Goal: Information Seeking & Learning: Learn about a topic

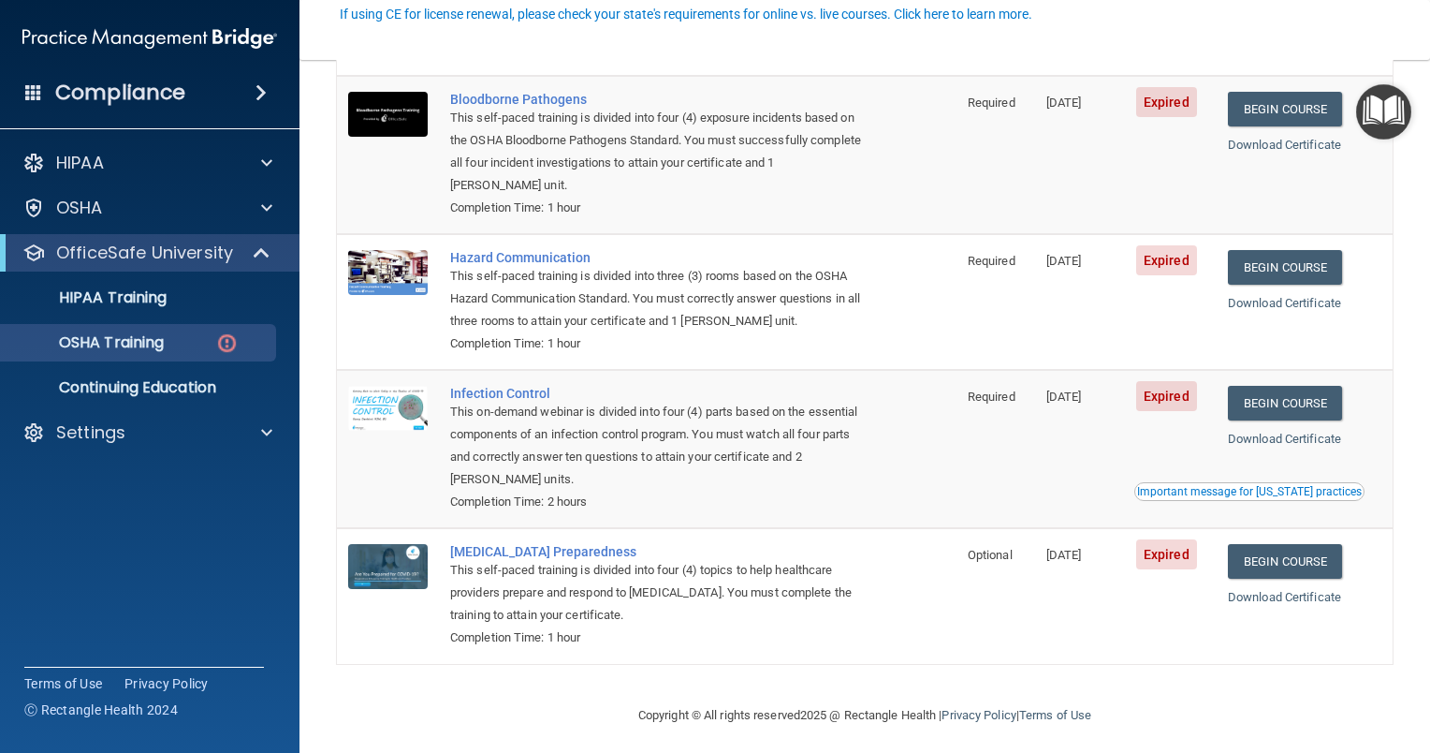
scroll to position [197, 0]
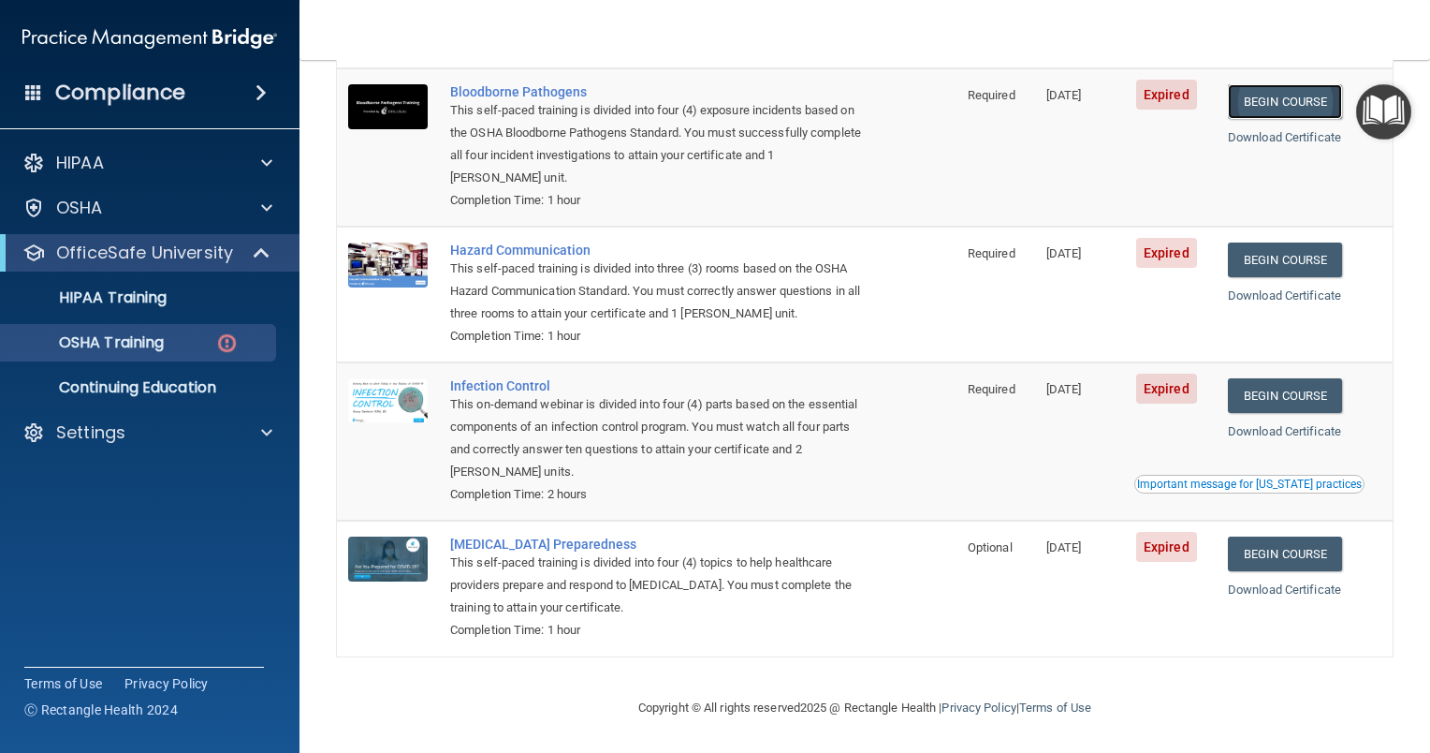
click at [1265, 95] on link "Begin Course" at bounding box center [1285, 101] width 114 height 35
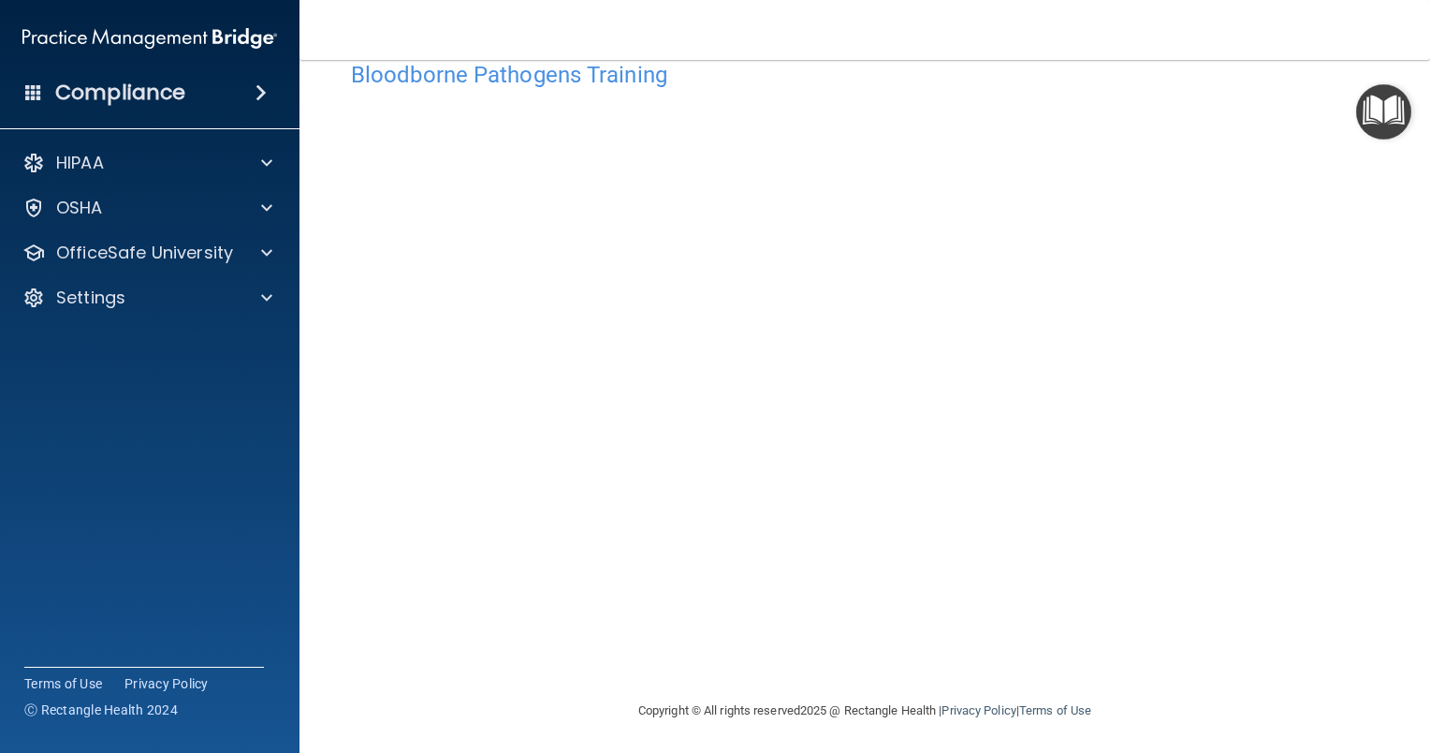
scroll to position [49, 0]
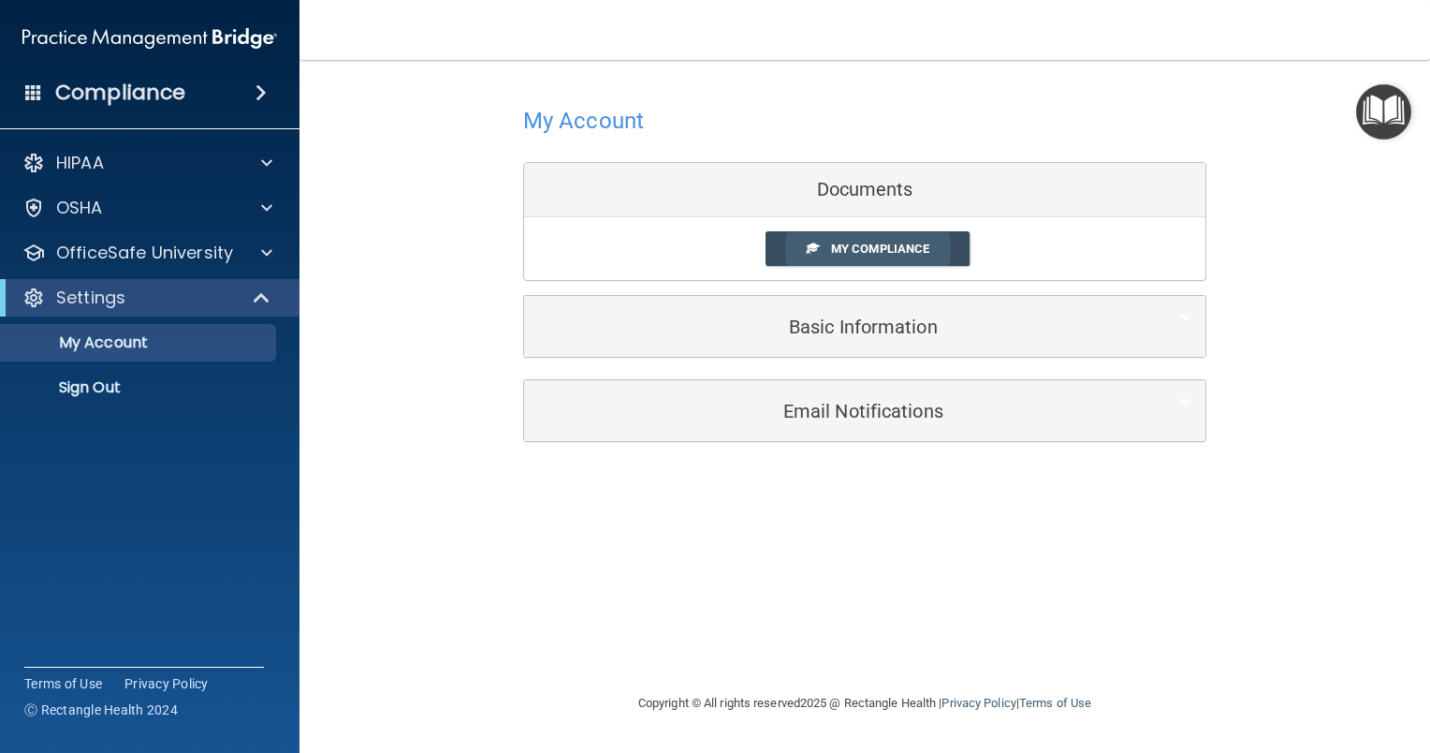
click at [876, 251] on span "My Compliance" at bounding box center [880, 248] width 98 height 14
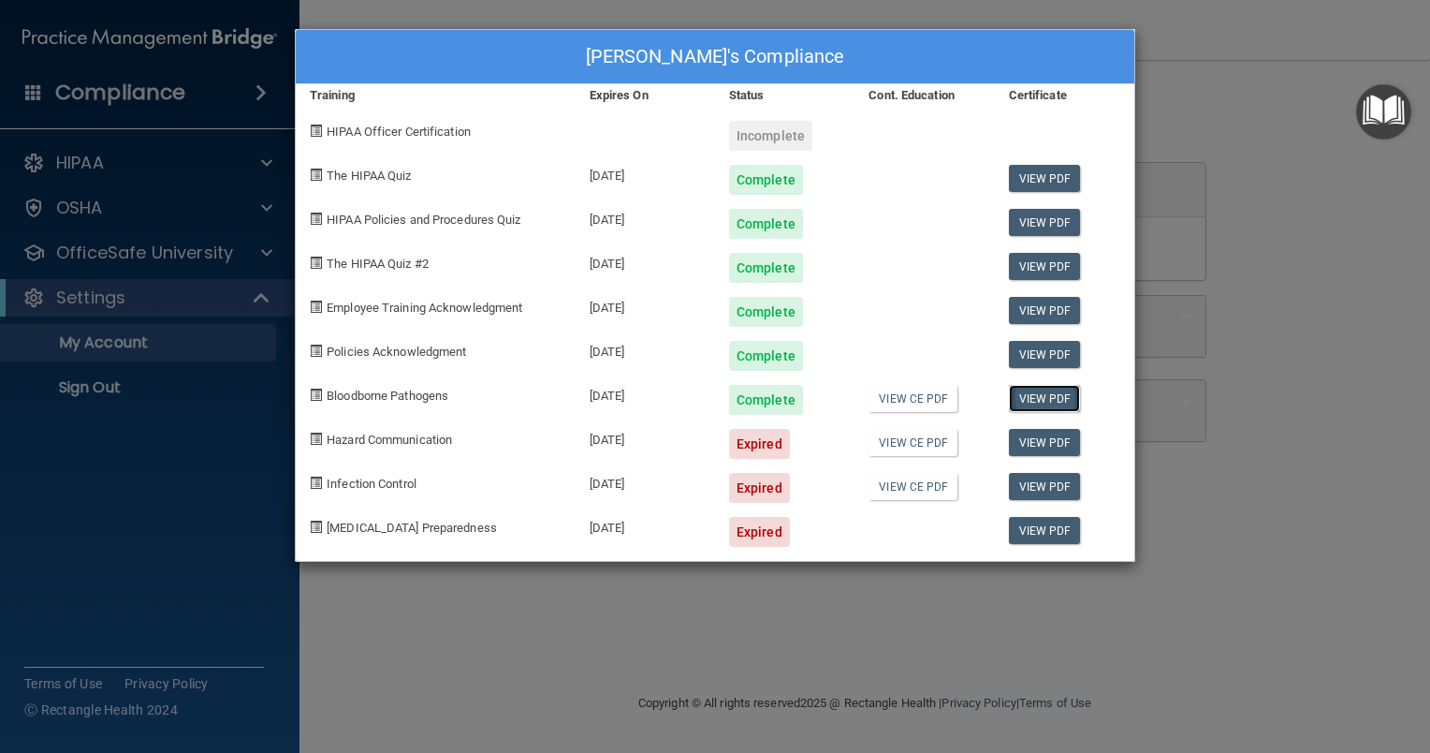
click at [1046, 396] on link "View PDF" at bounding box center [1045, 398] width 72 height 27
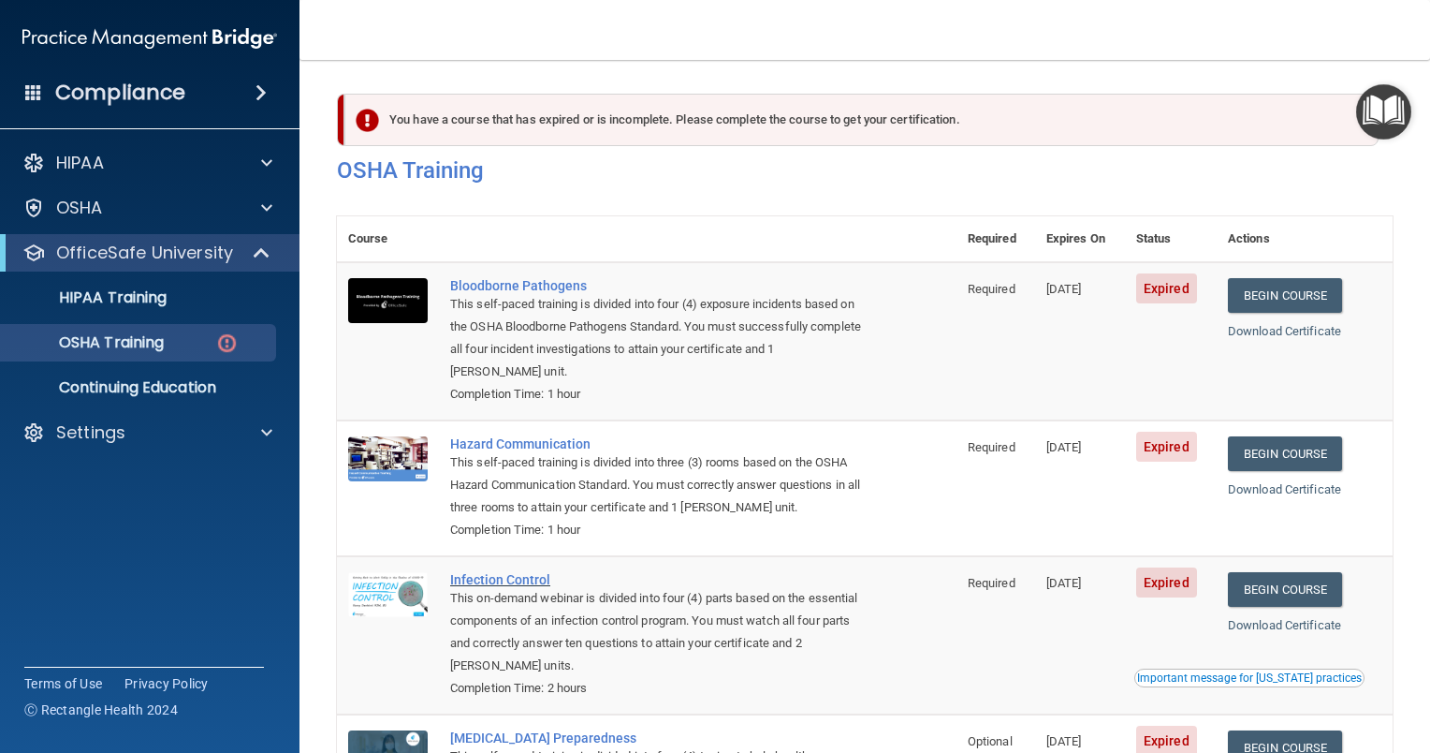
scroll to position [197, 0]
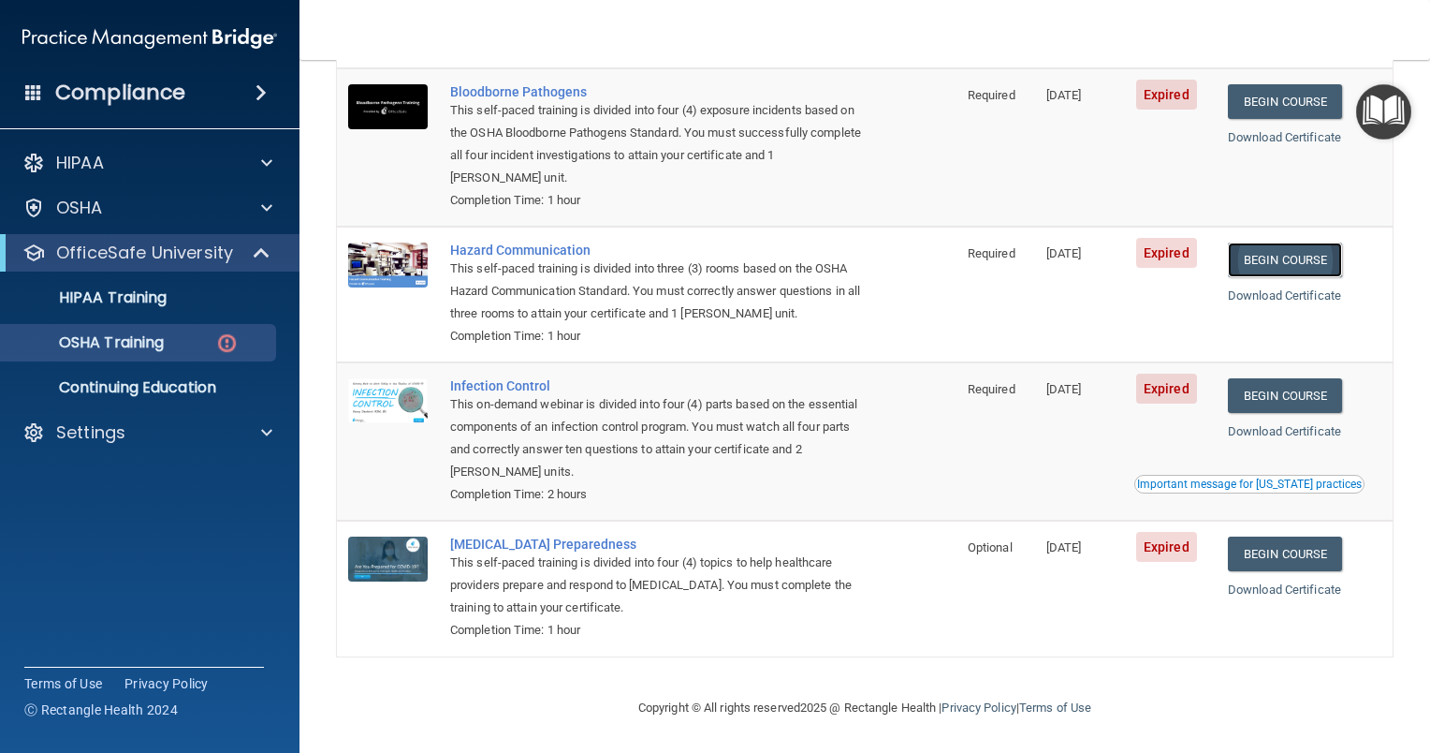
click at [1280, 256] on link "Begin Course" at bounding box center [1285, 259] width 114 height 35
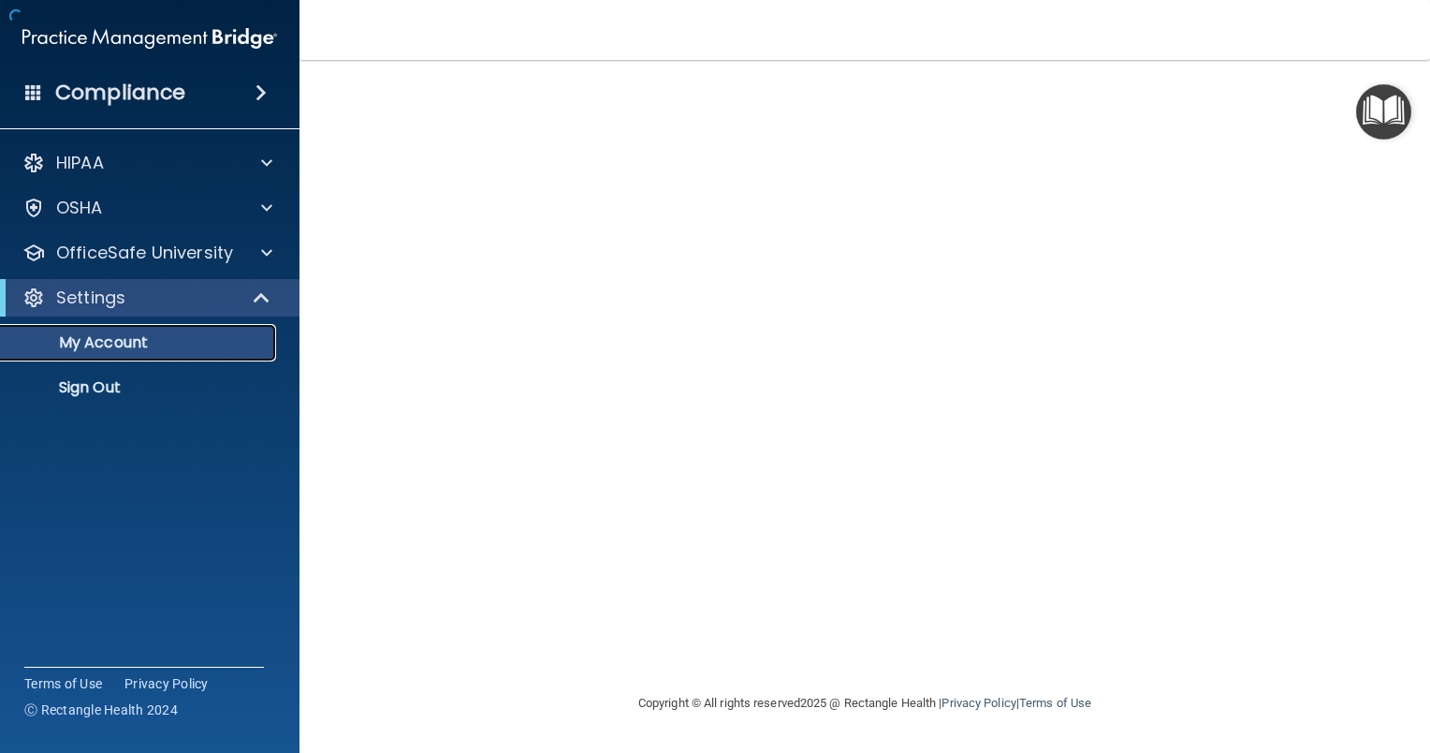
click at [82, 338] on p "My Account" at bounding box center [140, 342] width 256 height 19
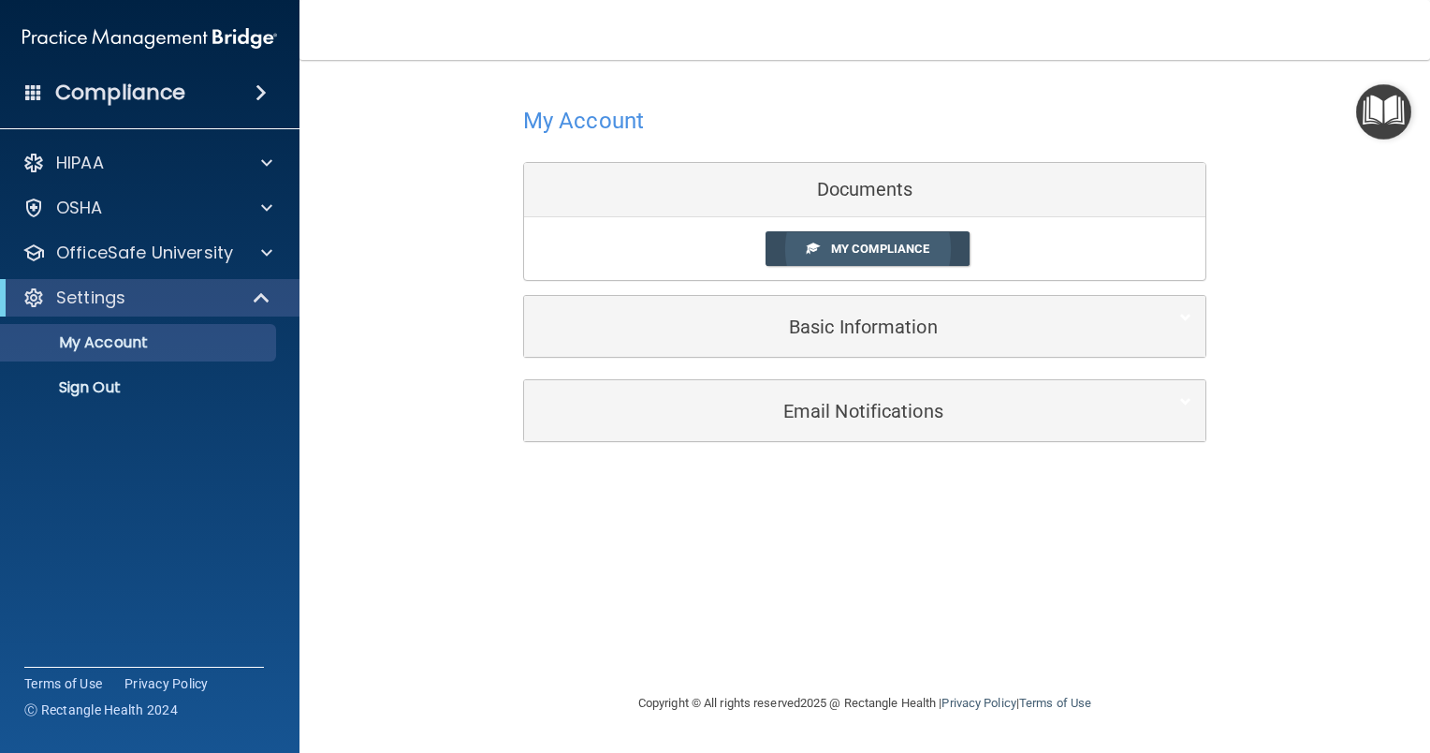
click at [883, 246] on span "My Compliance" at bounding box center [880, 248] width 98 height 14
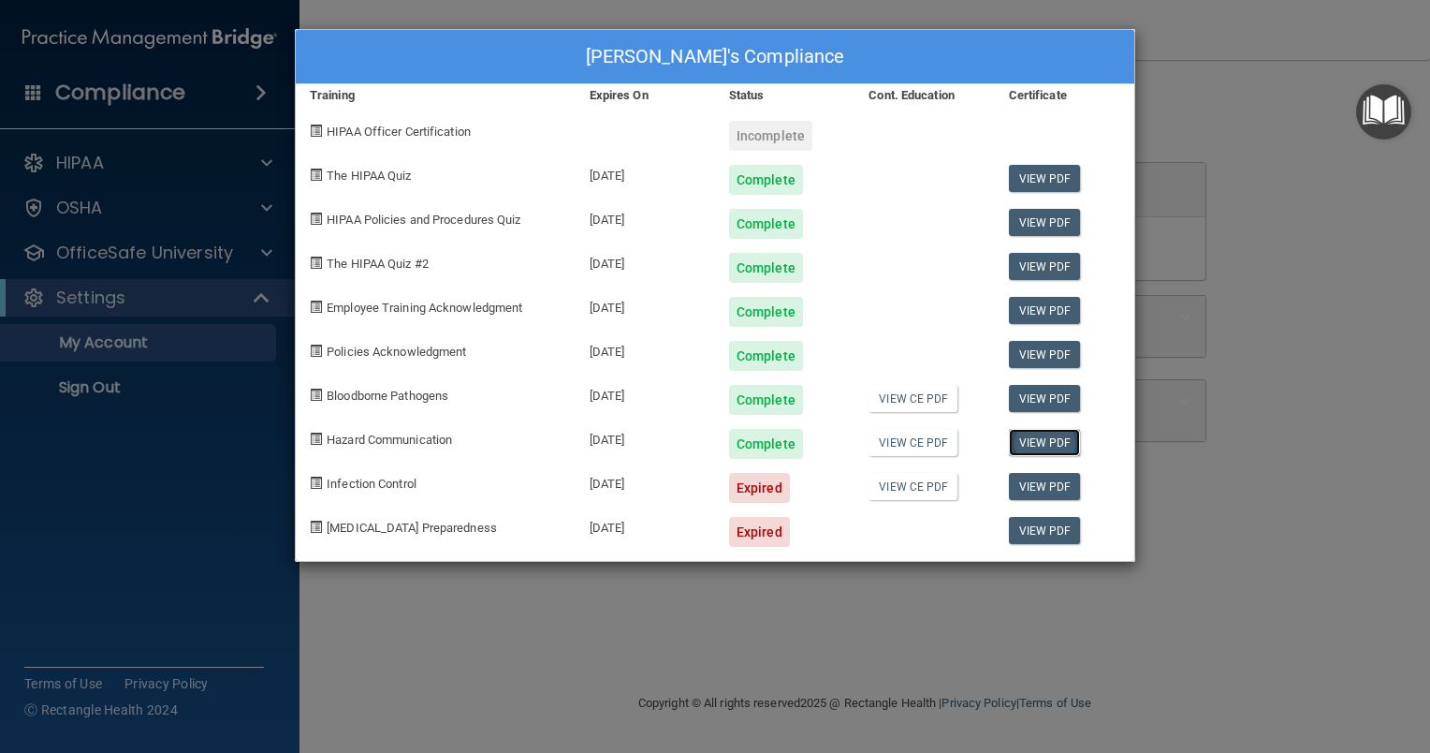
click at [1044, 436] on link "View PDF" at bounding box center [1045, 442] width 72 height 27
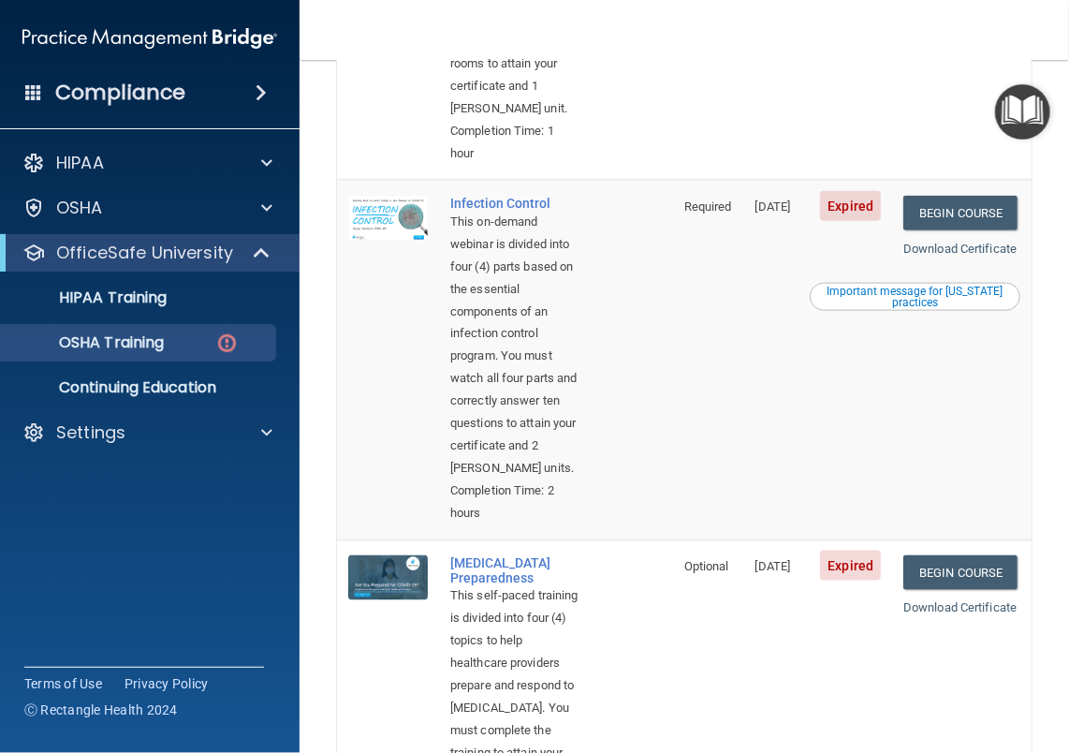
scroll to position [885, 0]
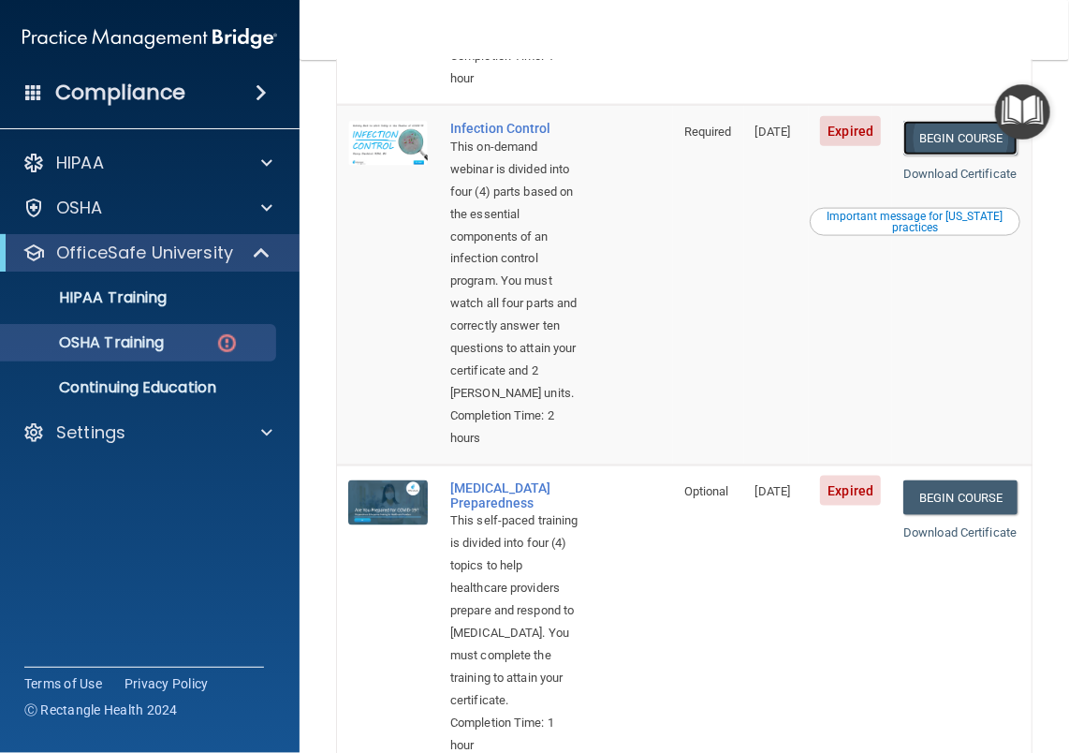
click at [945, 155] on link "Begin Course" at bounding box center [960, 138] width 114 height 35
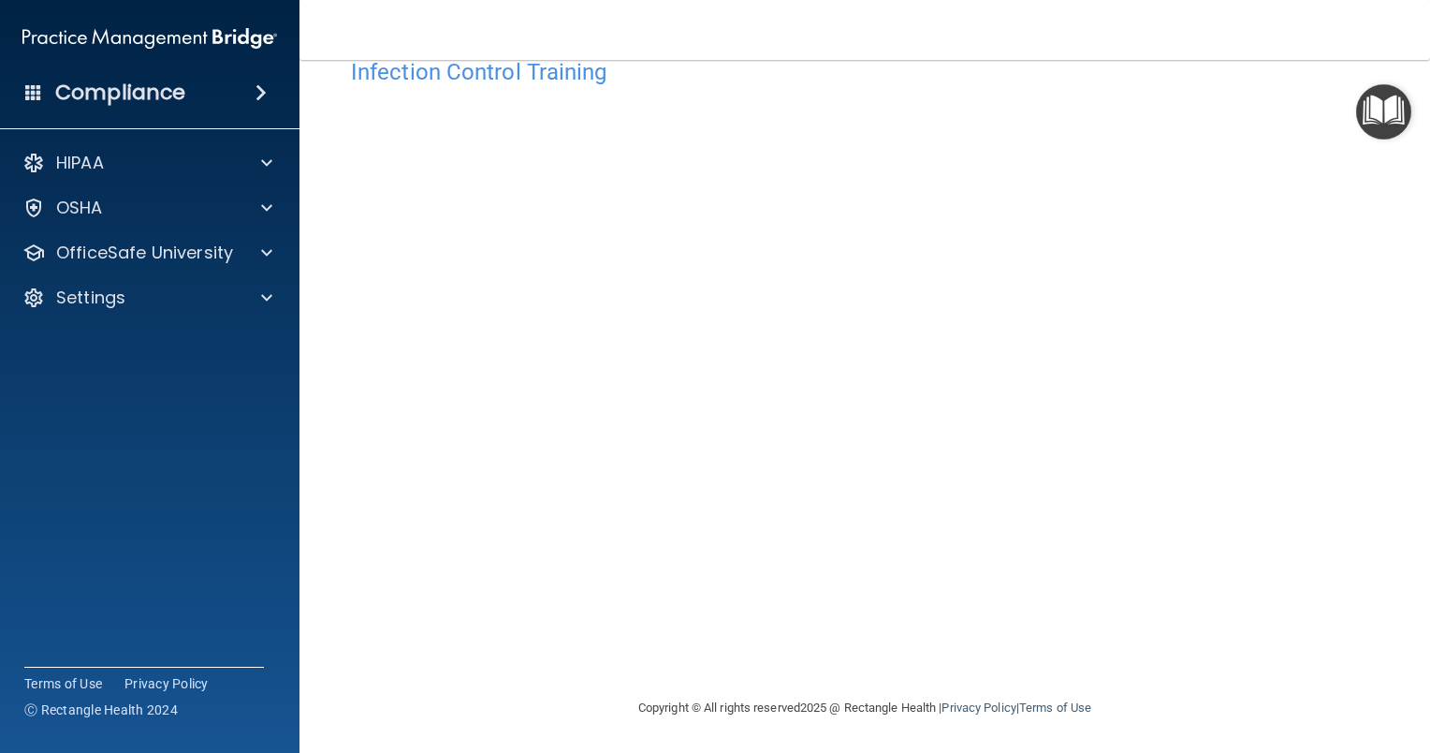
scroll to position [42, 0]
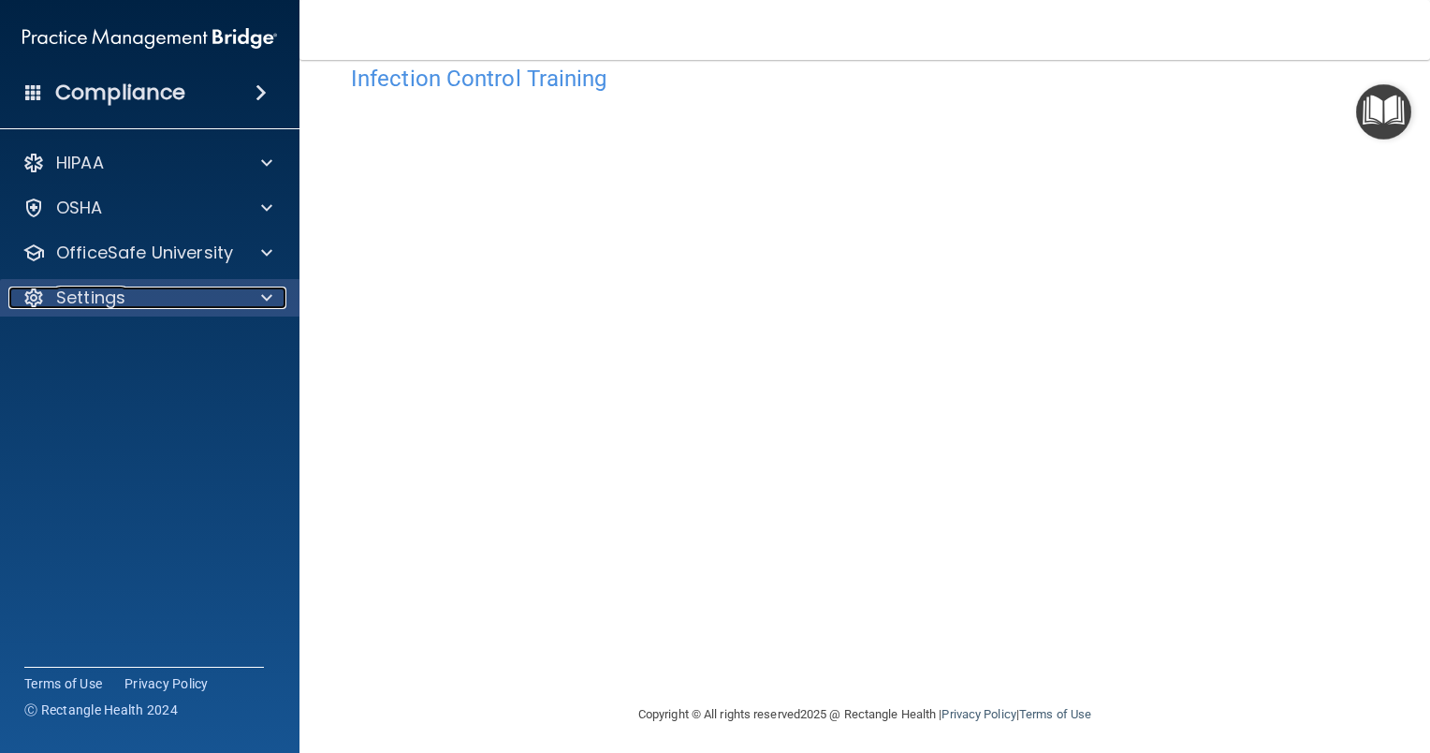
click at [263, 298] on span at bounding box center [266, 297] width 11 height 22
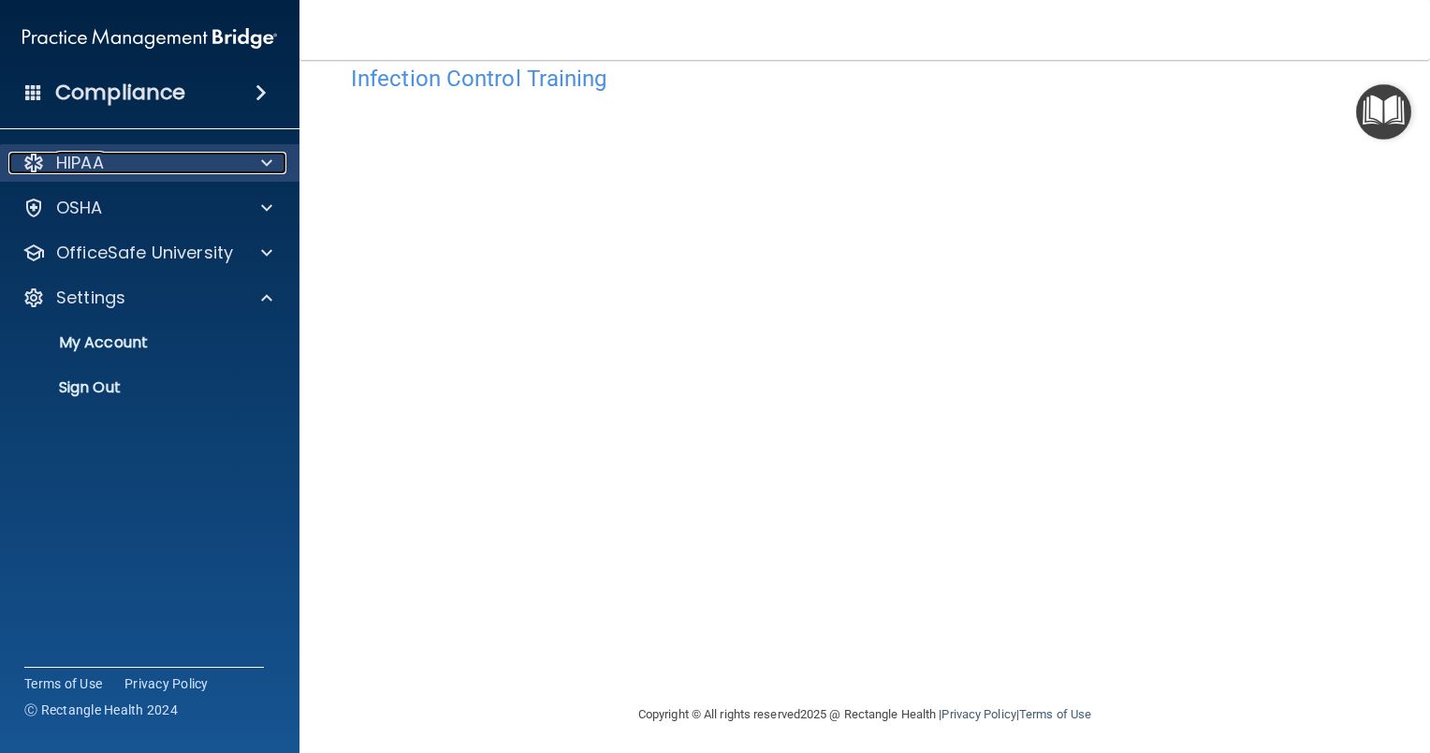
click at [263, 160] on span at bounding box center [266, 163] width 11 height 22
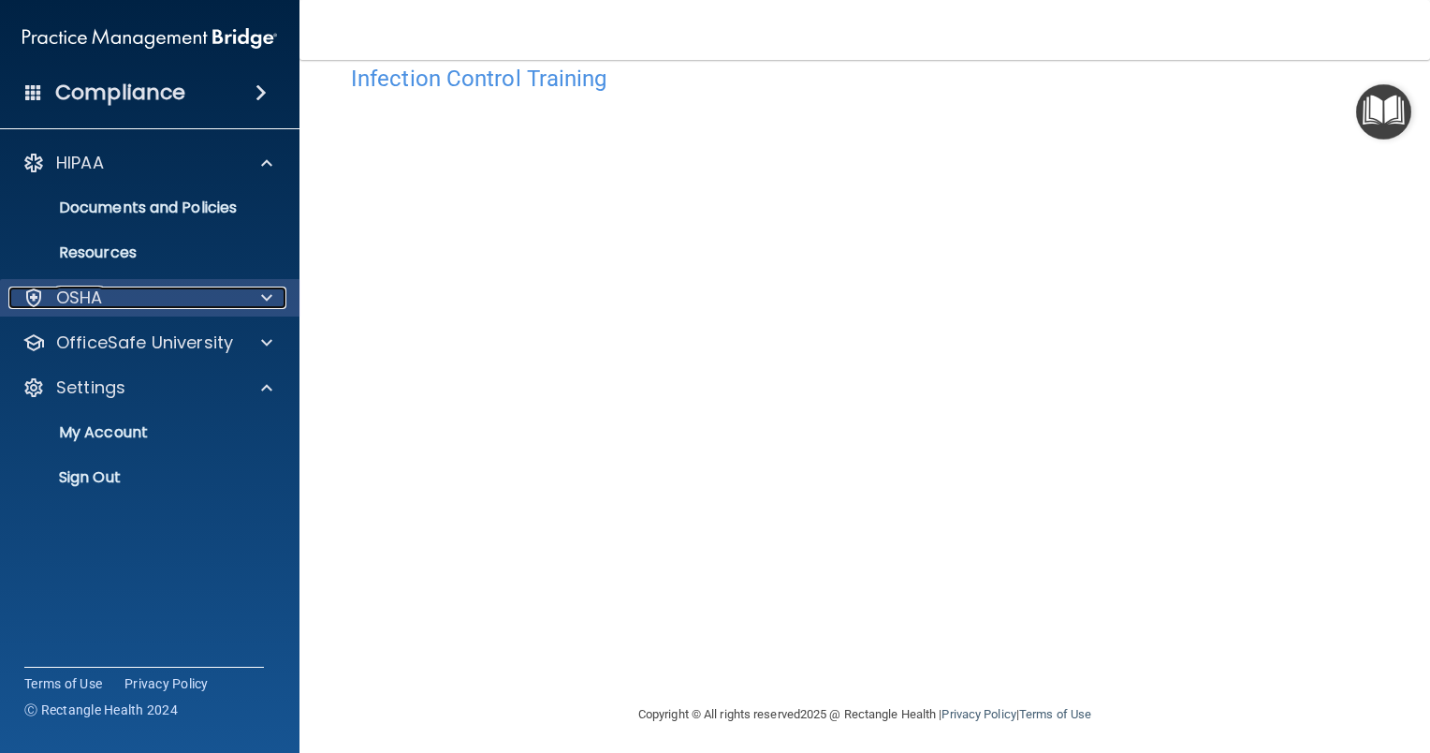
click at [271, 293] on span at bounding box center [266, 297] width 11 height 22
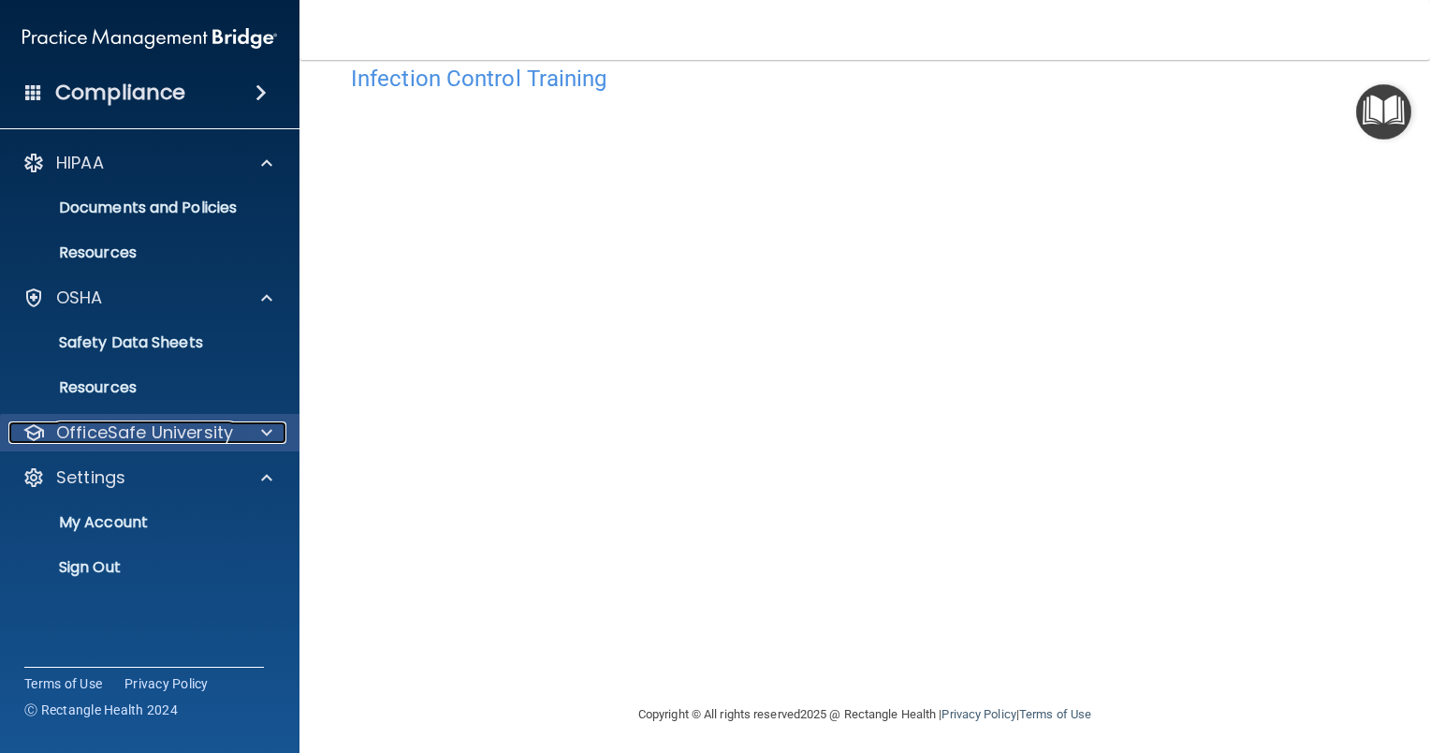
click at [265, 430] on span at bounding box center [266, 432] width 11 height 22
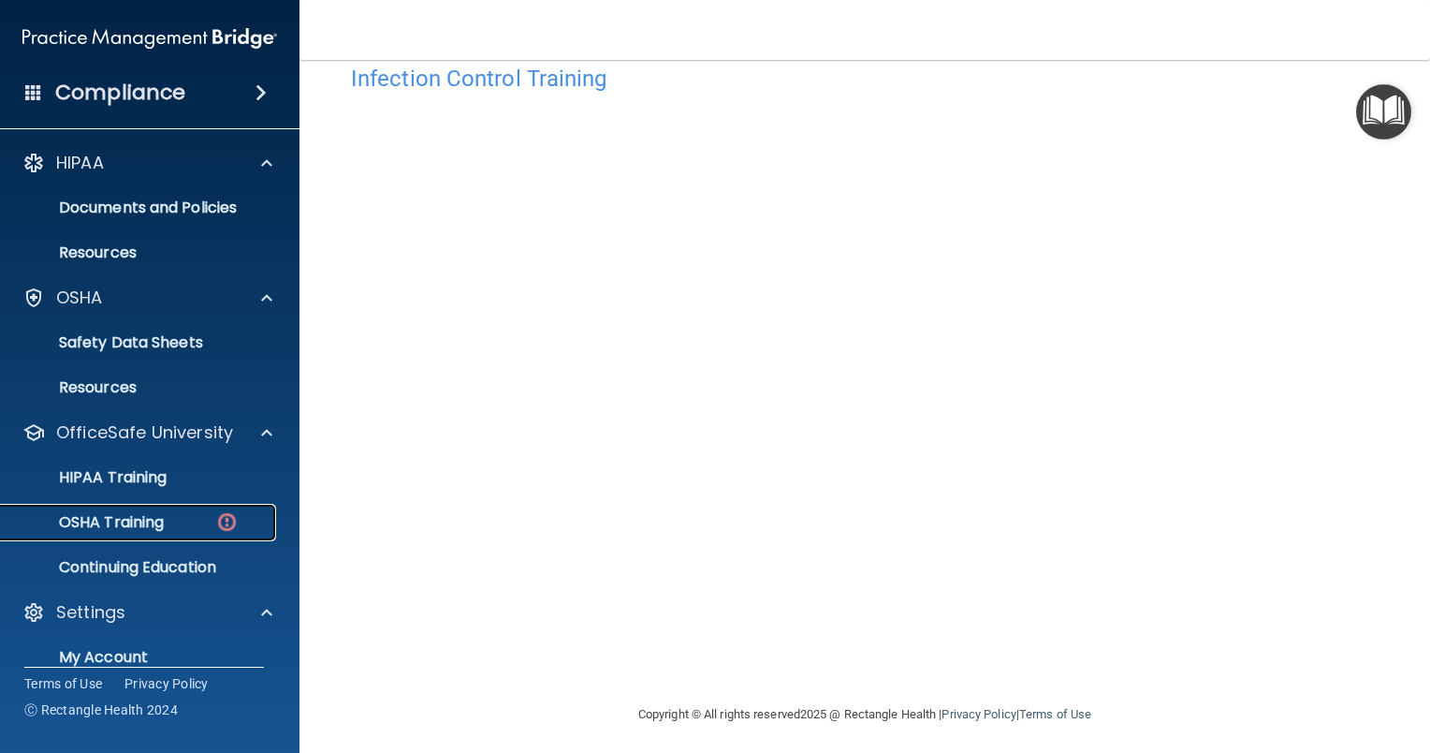
click at [136, 519] on p "OSHA Training" at bounding box center [88, 522] width 152 height 19
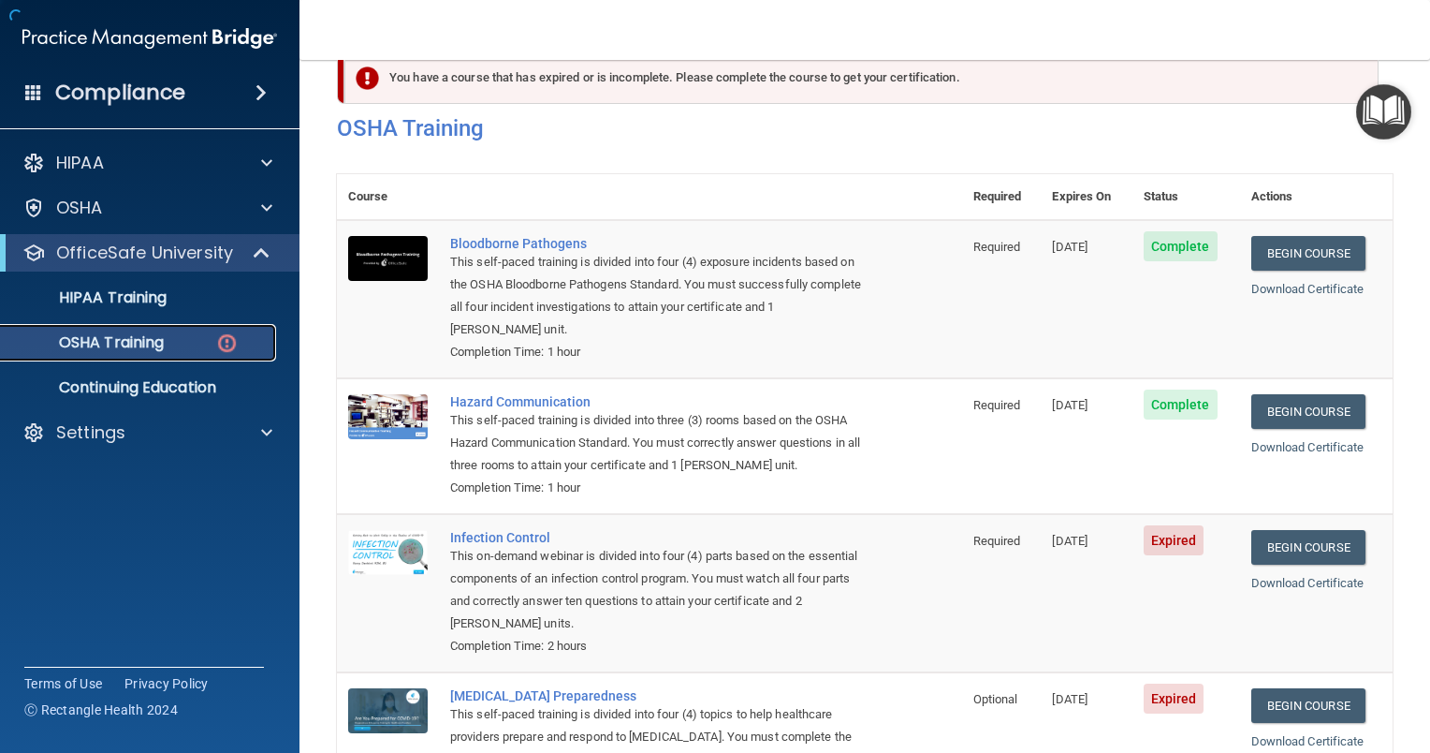
scroll to position [191, 0]
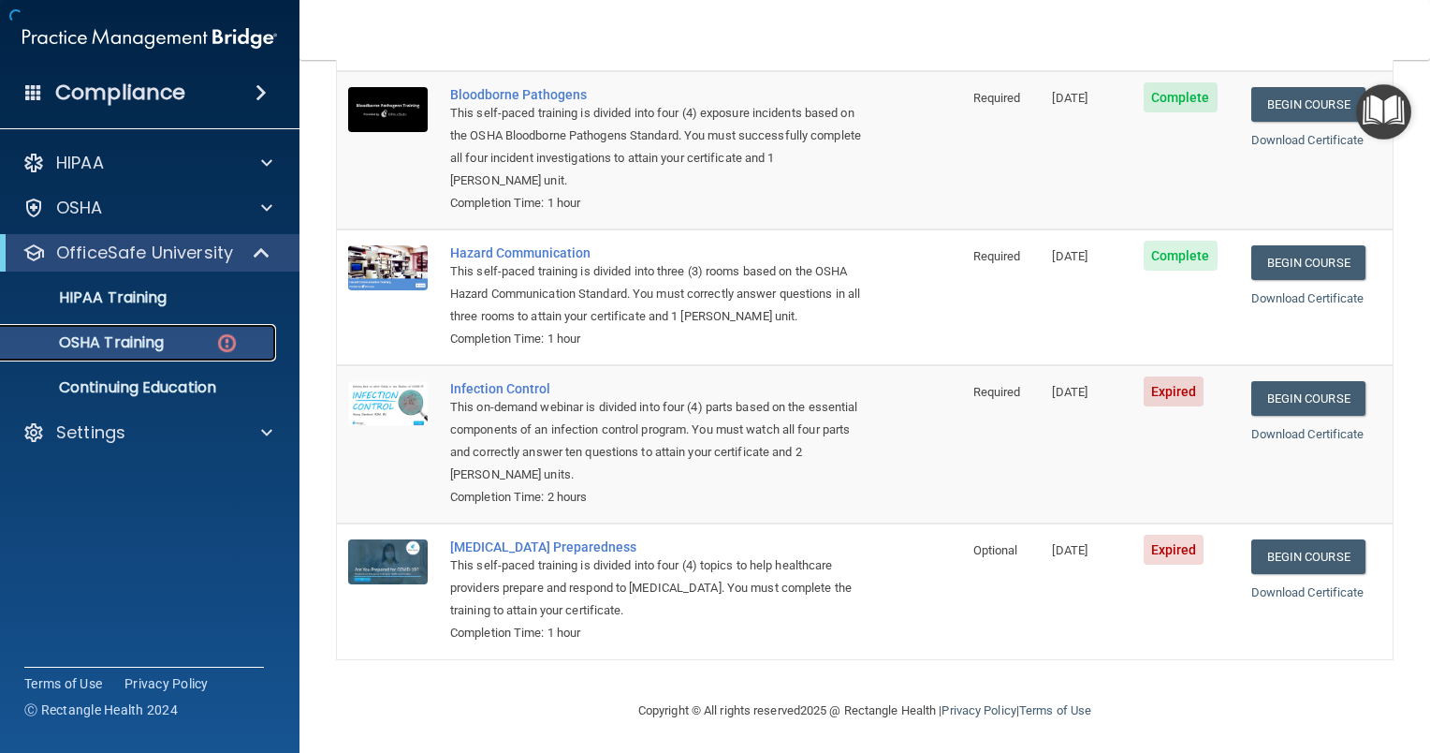
click at [225, 341] on img at bounding box center [226, 342] width 23 height 23
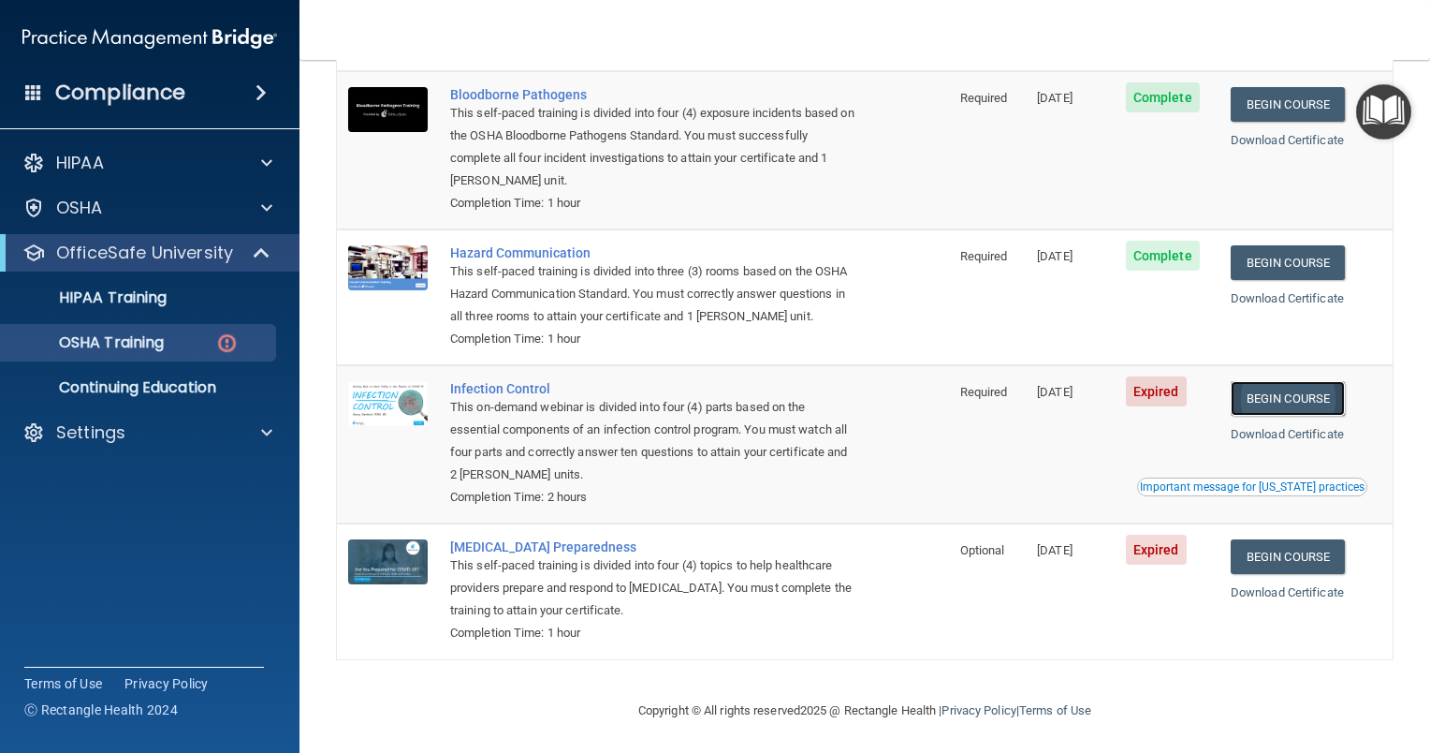
click at [1068, 397] on link "Begin Course" at bounding box center [1288, 398] width 114 height 35
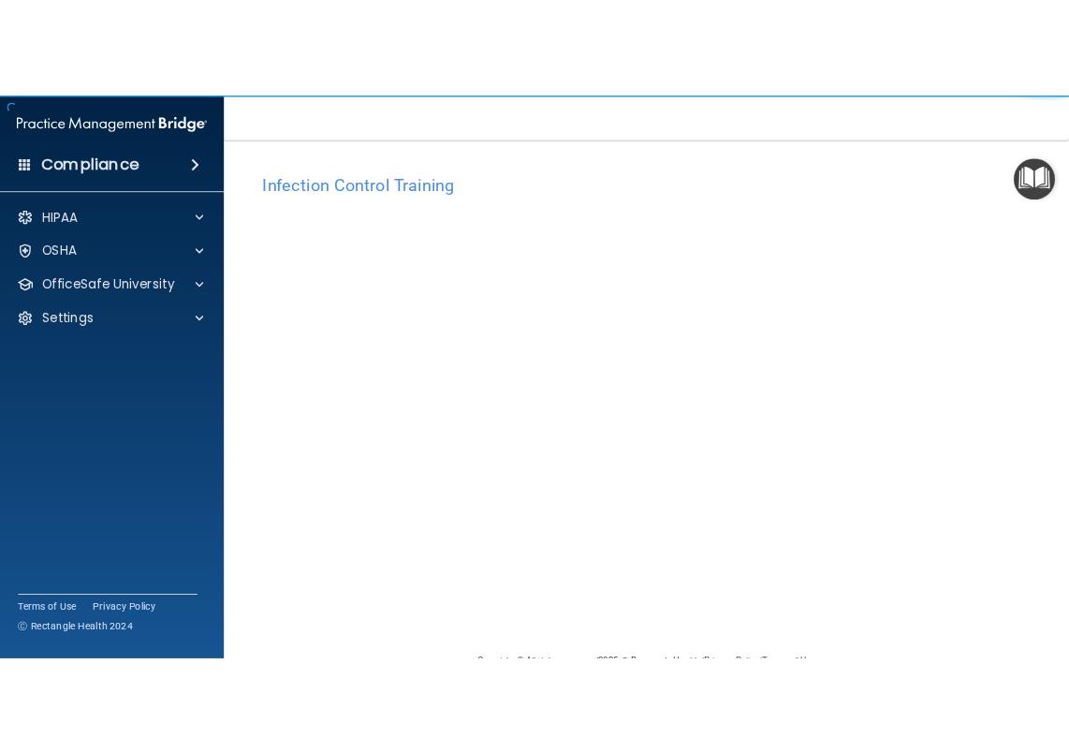
scroll to position [49, 0]
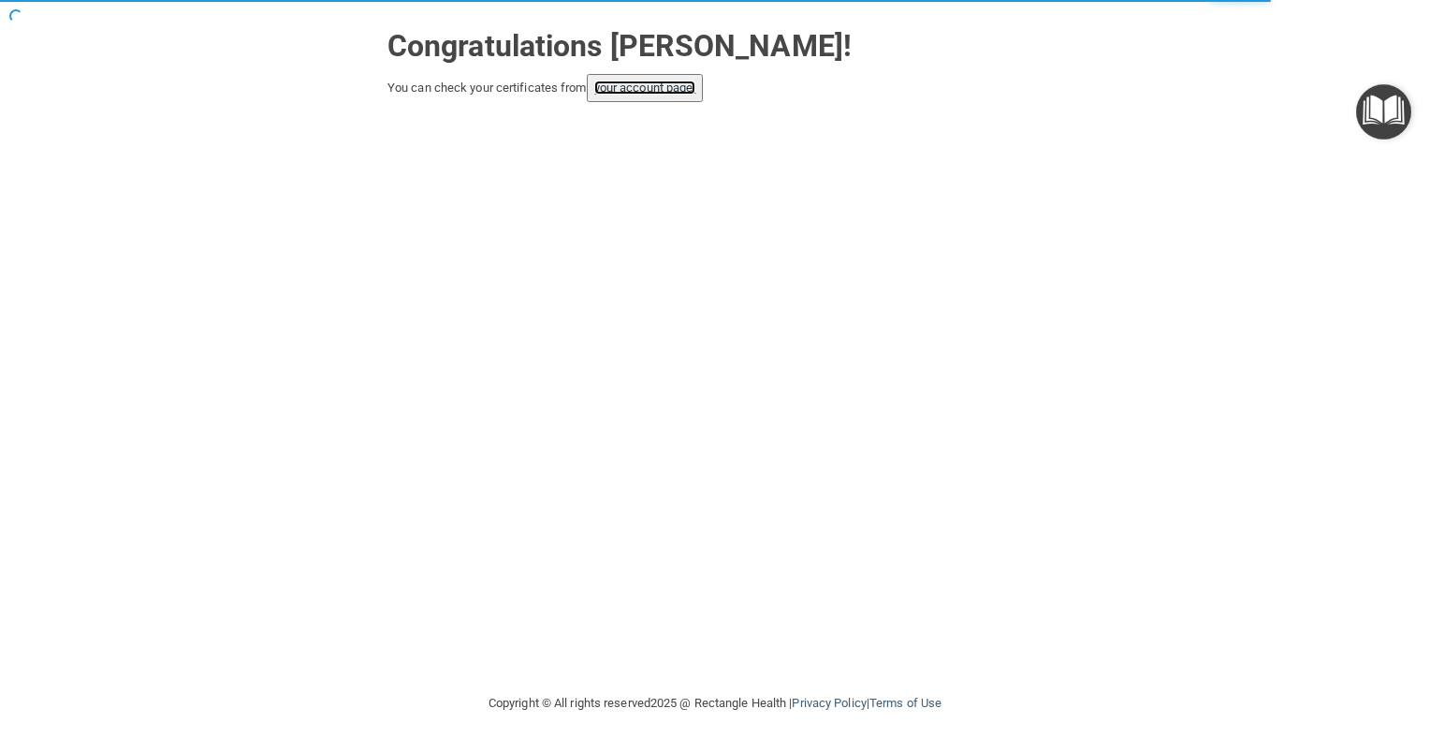
click at [636, 80] on link "your account page!" at bounding box center [645, 87] width 102 height 14
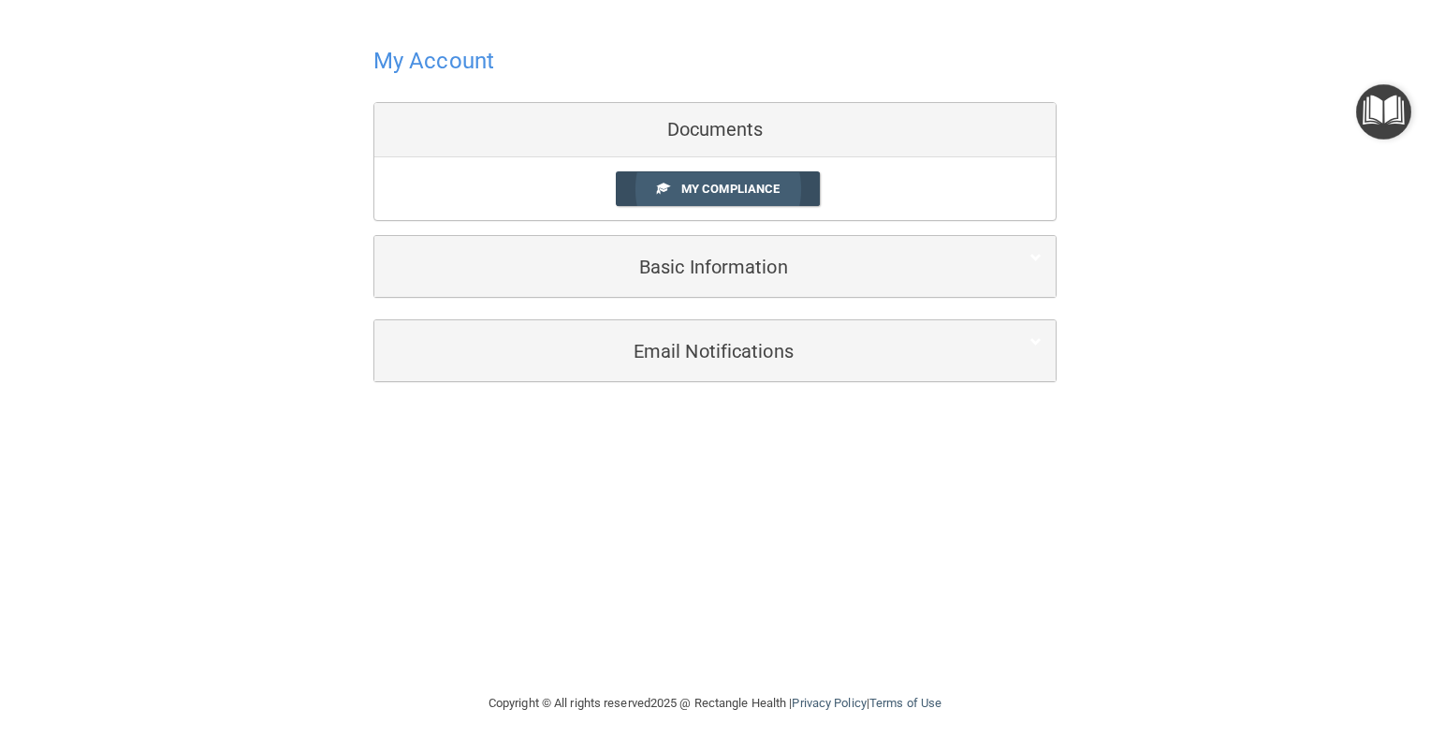
click at [720, 187] on span "My Compliance" at bounding box center [730, 189] width 98 height 14
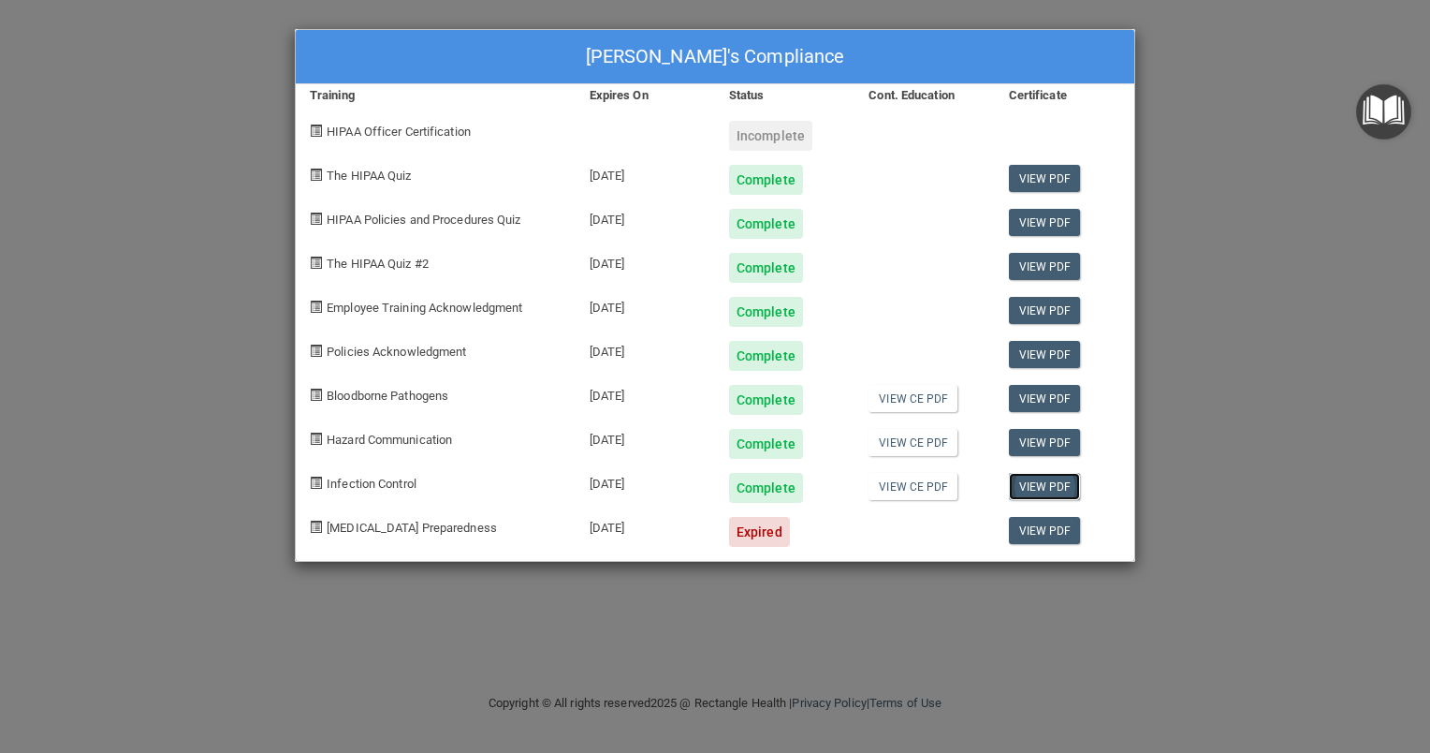
click at [1041, 483] on link "View PDF" at bounding box center [1045, 486] width 72 height 27
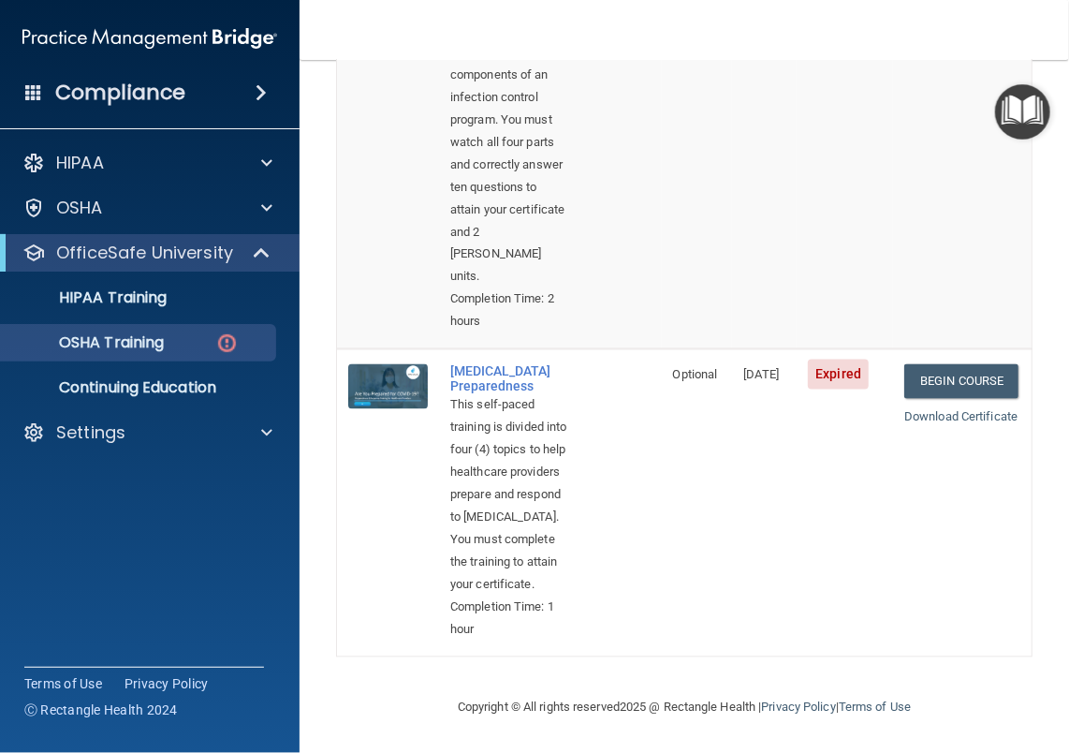
scroll to position [1404, 0]
click at [927, 364] on link "Begin Course" at bounding box center [961, 381] width 114 height 35
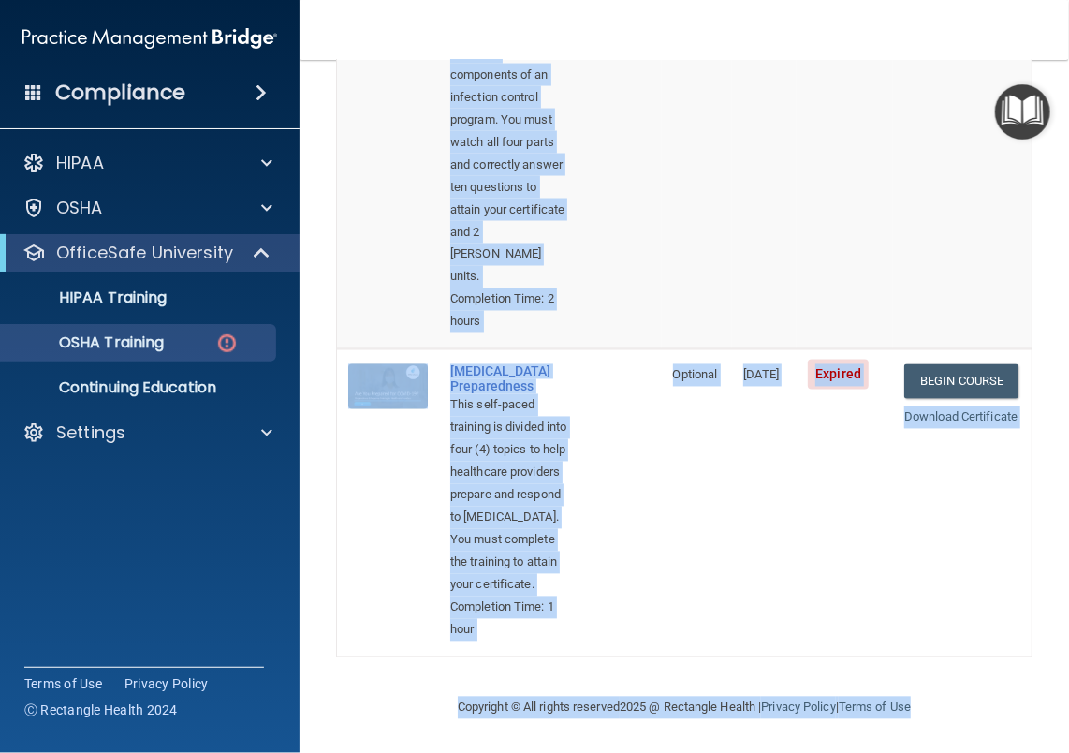
drag, startPoint x: 1060, startPoint y: 543, endPoint x: 1077, endPoint y: 582, distance: 43.1
click at [1068, 582] on html "Compliance HIPAA Documents and Policies Report an Incident Business Associates …" at bounding box center [534, 376] width 1069 height 753
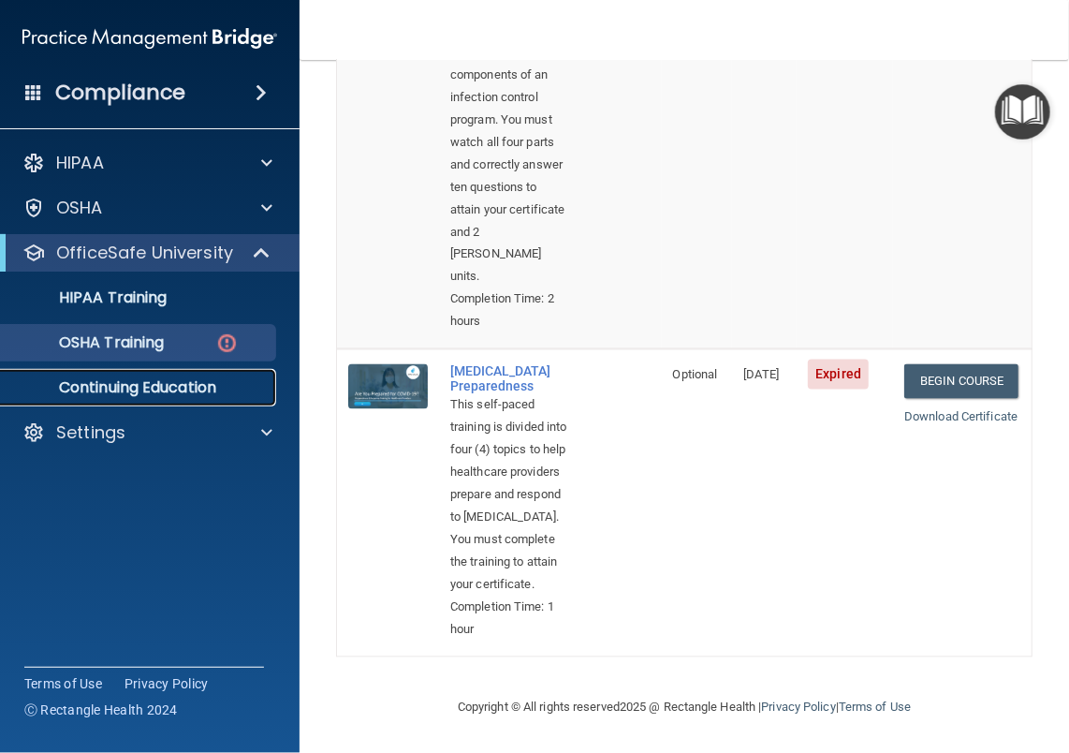
click at [128, 382] on p "Continuing Education" at bounding box center [140, 387] width 256 height 19
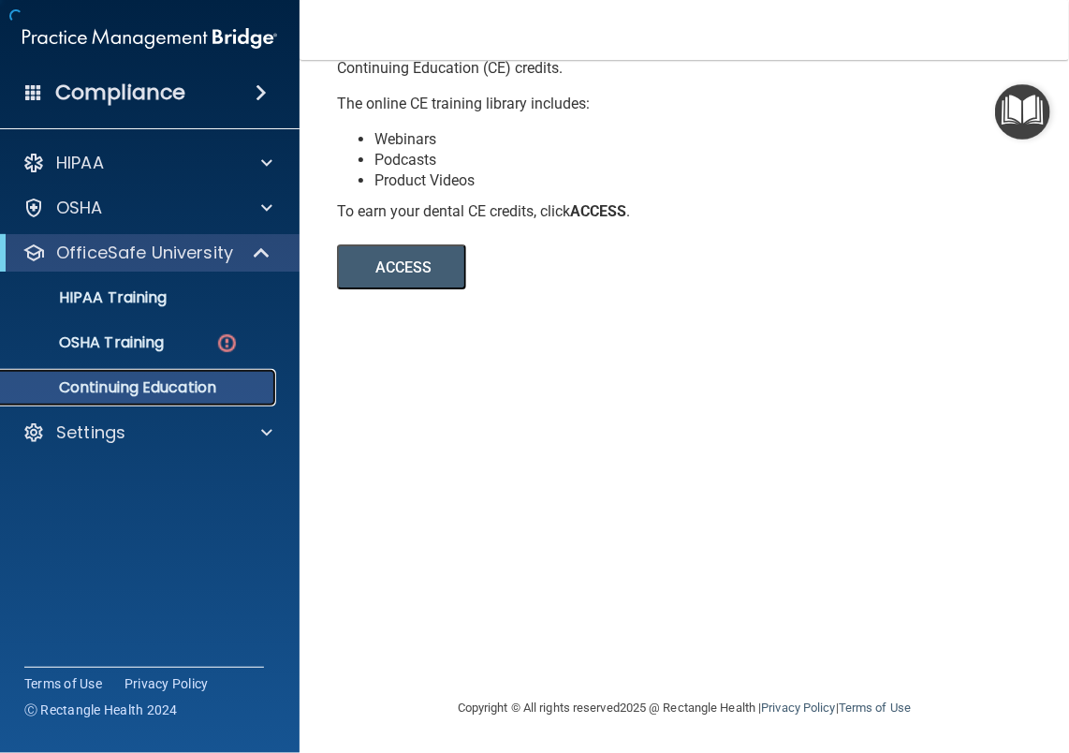
scroll to position [198, 0]
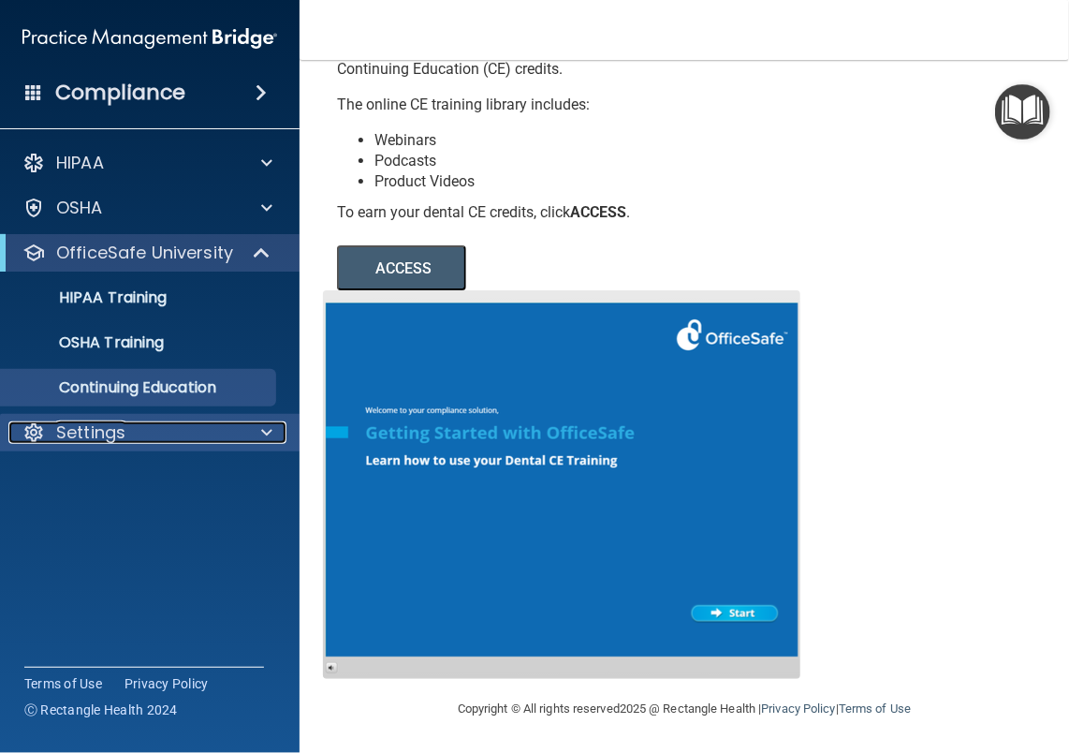
click at [268, 433] on span at bounding box center [266, 432] width 11 height 22
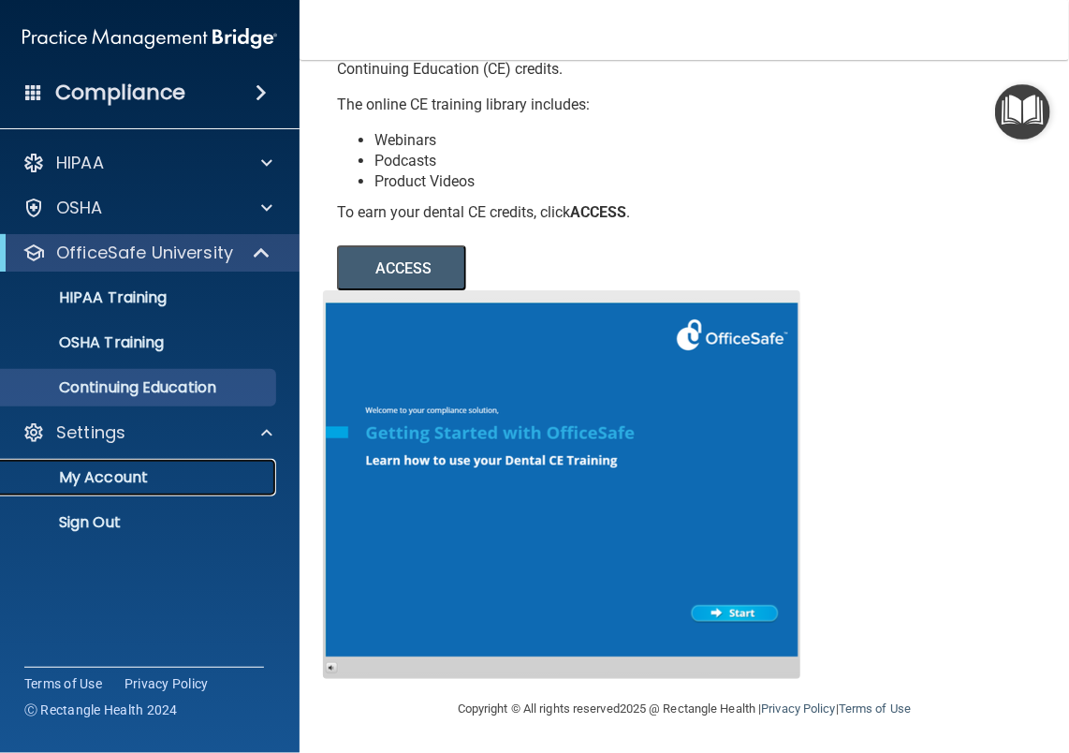
click at [110, 473] on p "My Account" at bounding box center [140, 477] width 256 height 19
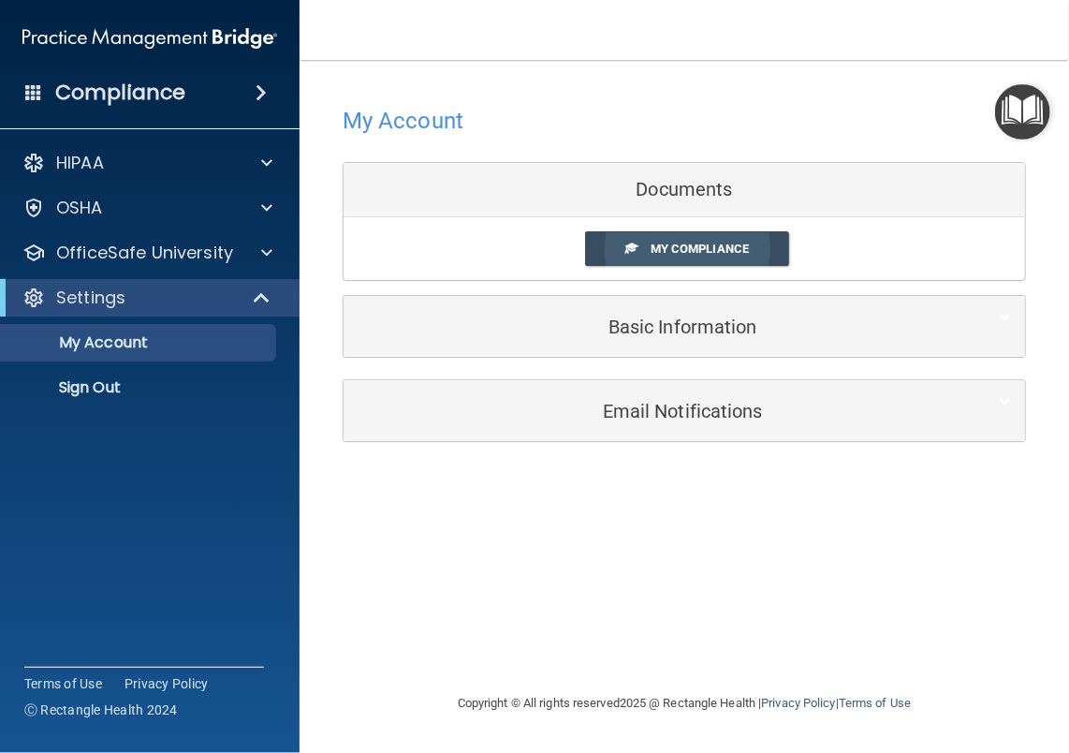
click at [666, 241] on span "My Compliance" at bounding box center [700, 248] width 98 height 14
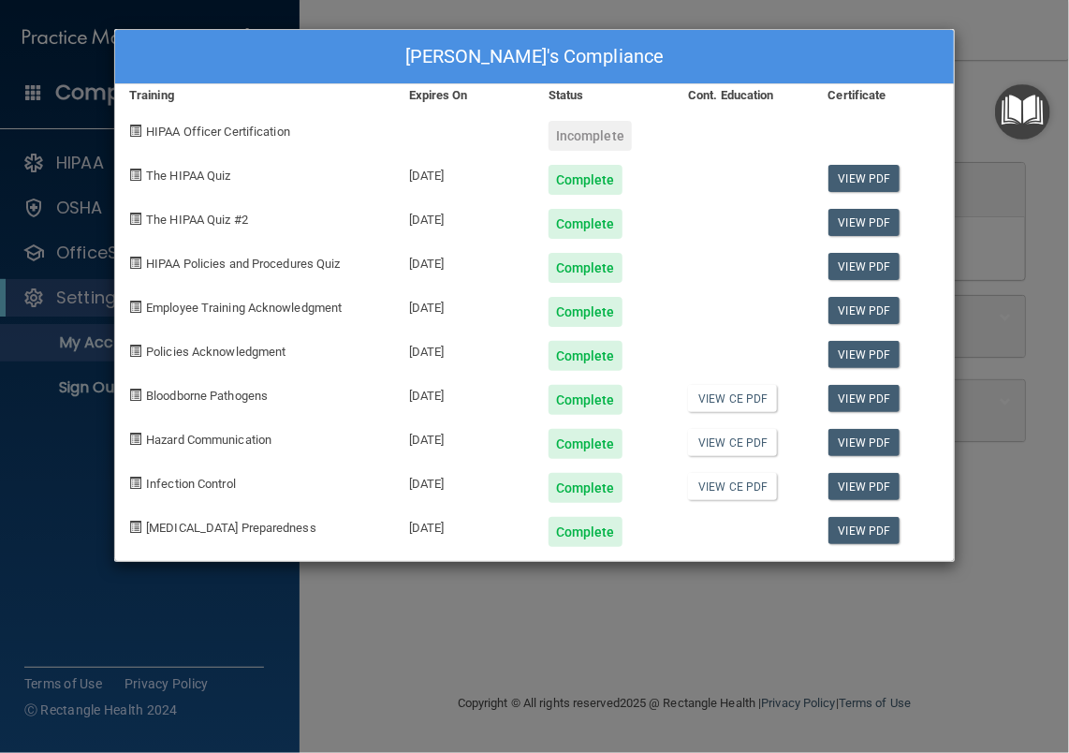
click at [579, 139] on div "Incomplete" at bounding box center [589, 136] width 83 height 30
click at [197, 135] on span "HIPAA Officer Certification" at bounding box center [218, 131] width 144 height 14
click at [136, 126] on span at bounding box center [135, 130] width 12 height 12
click at [182, 135] on span "HIPAA Officer Certification" at bounding box center [218, 131] width 144 height 14
click at [140, 124] on span at bounding box center [135, 130] width 12 height 12
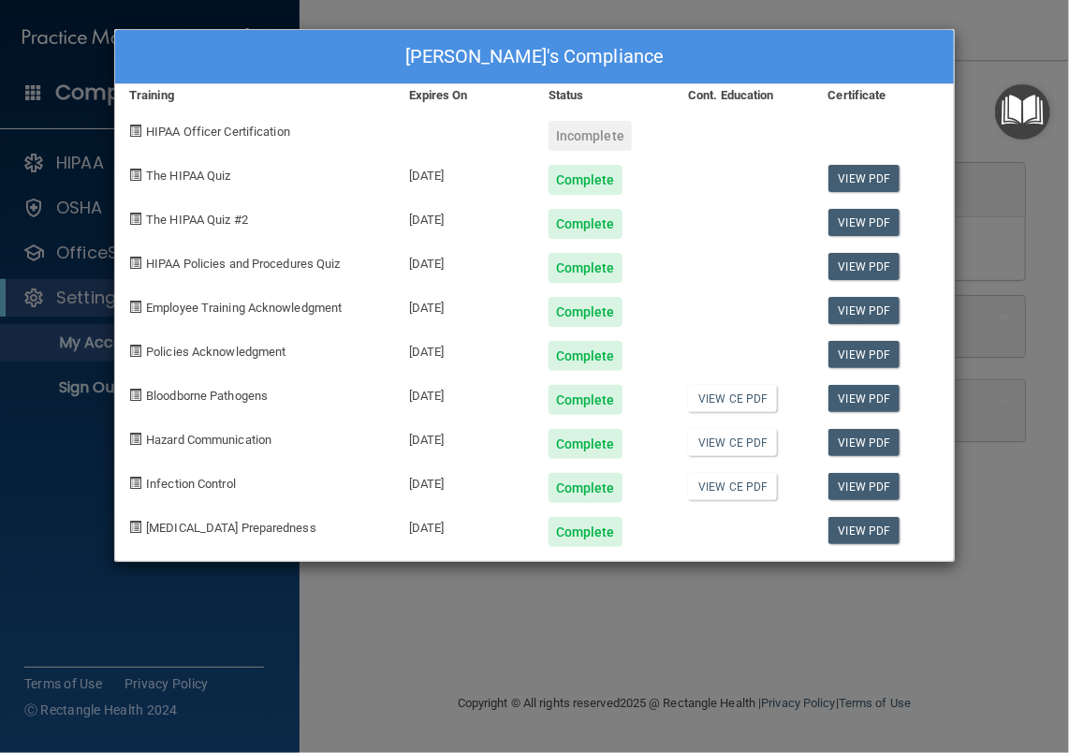
click at [168, 135] on span "HIPAA Officer Certification" at bounding box center [218, 131] width 144 height 14
click at [208, 134] on span "HIPAA Officer Certification" at bounding box center [218, 131] width 144 height 14
click at [260, 132] on span "HIPAA Officer Certification" at bounding box center [218, 131] width 144 height 14
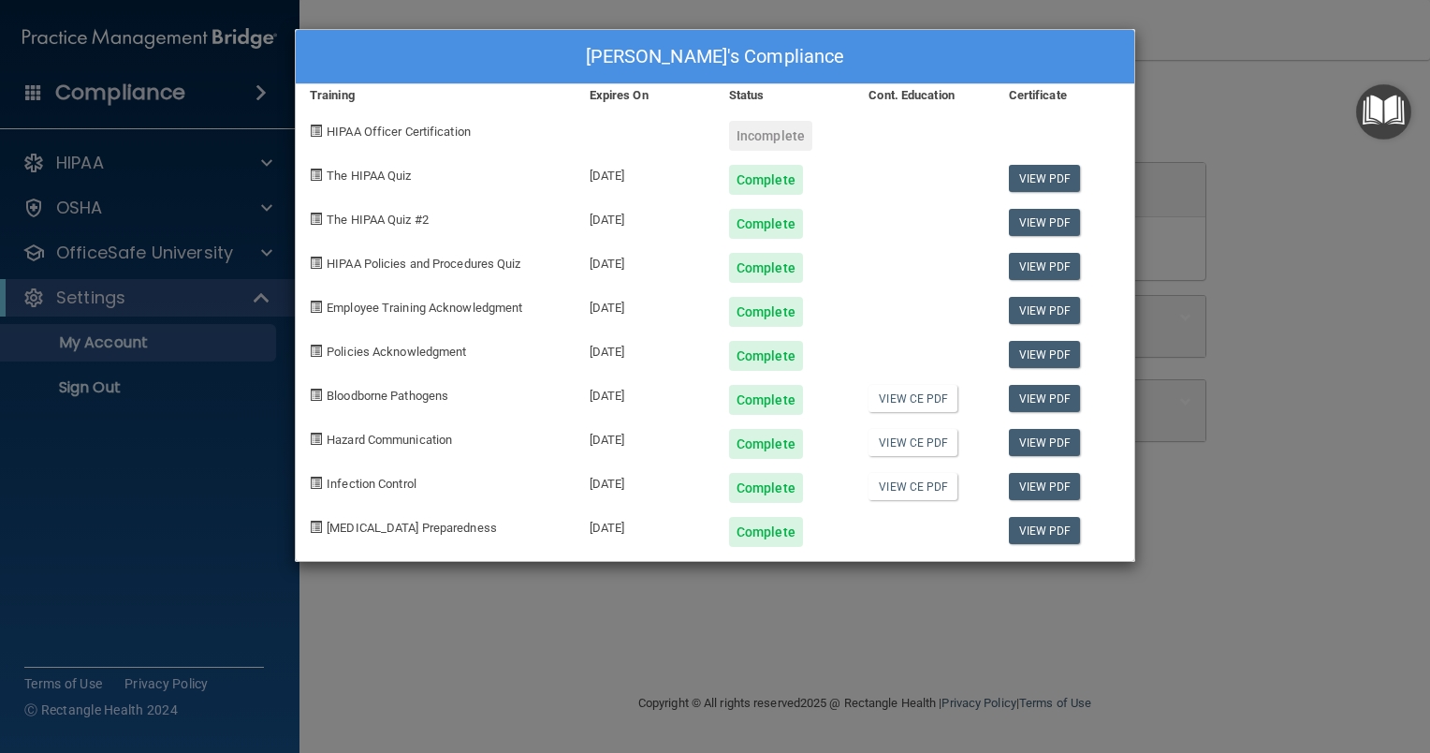
click at [1068, 124] on img "Open Resource Center" at bounding box center [1383, 111] width 55 height 55
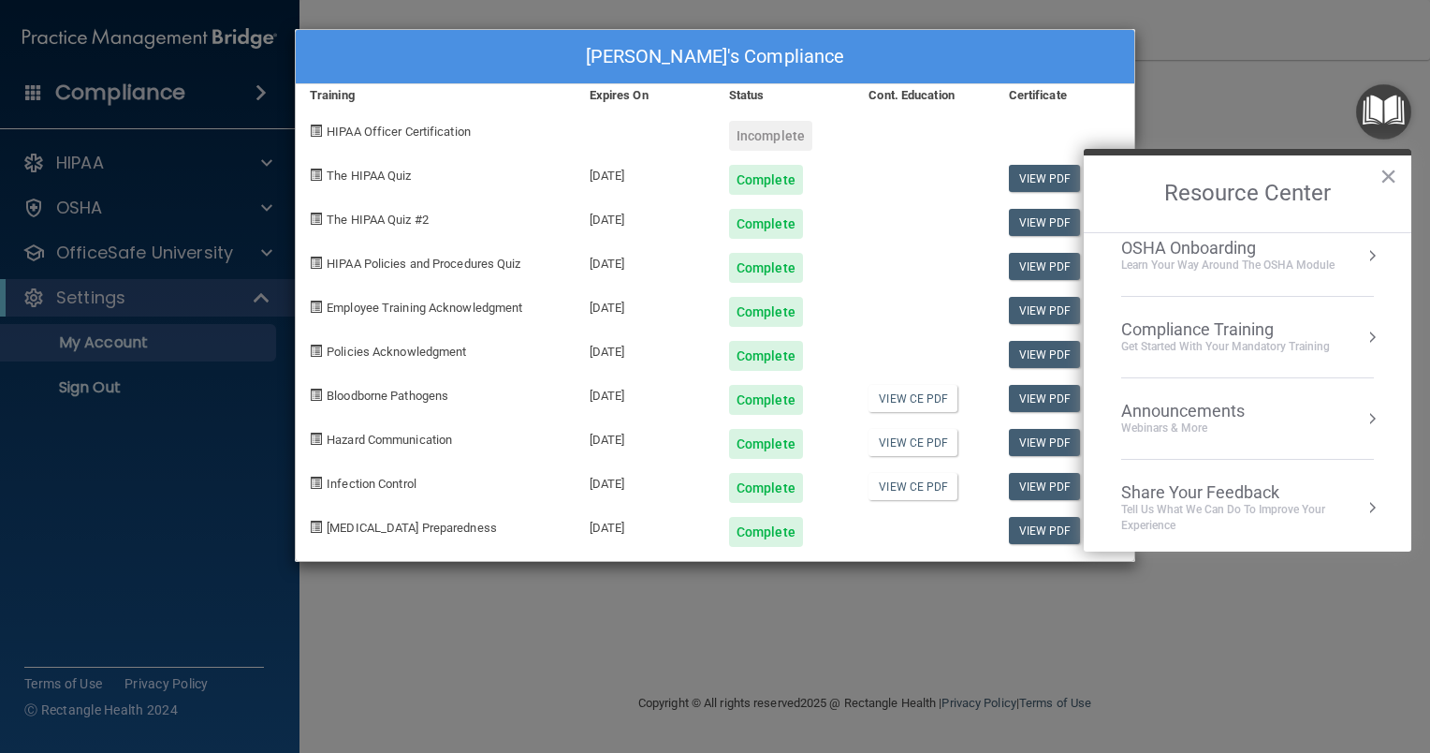
scroll to position [102, 0]
click at [1068, 341] on div "Get Started with your mandatory training" at bounding box center [1225, 344] width 209 height 16
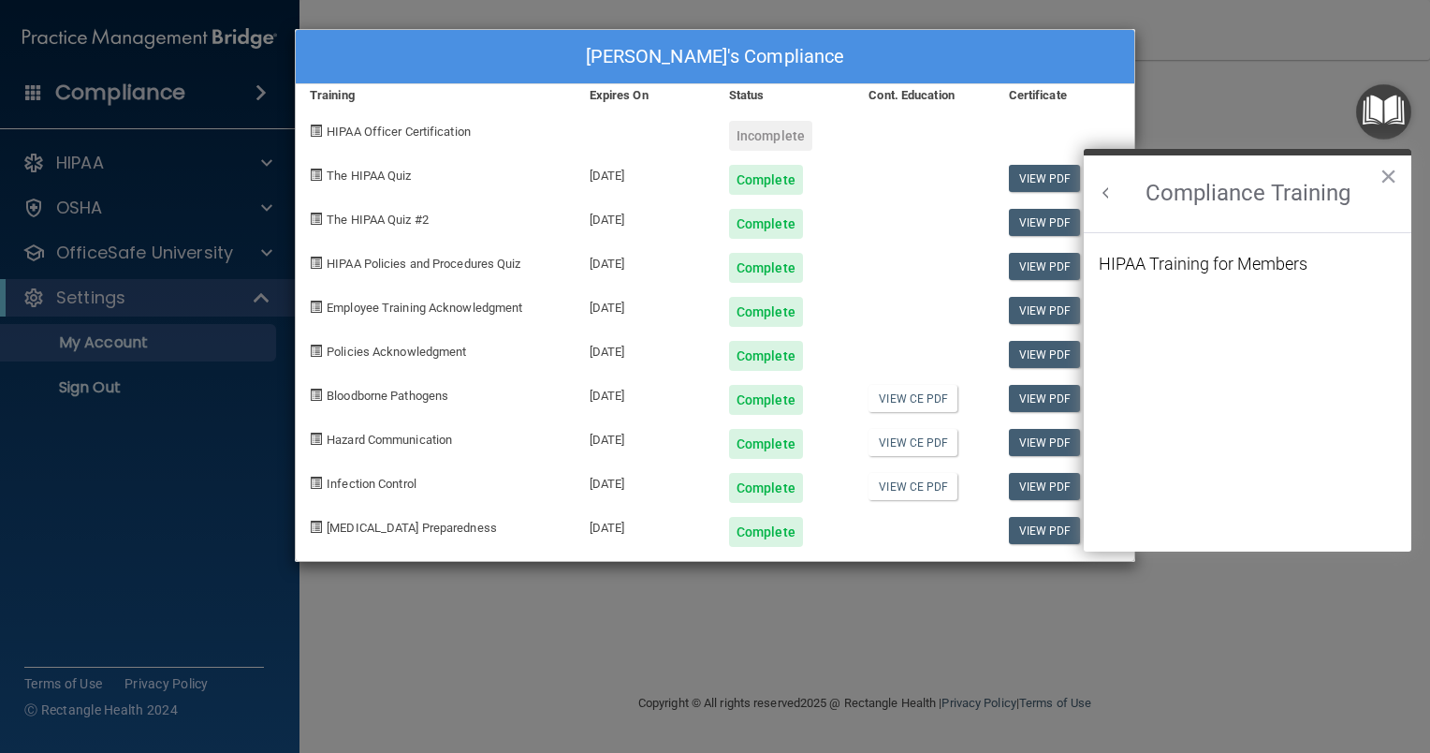
scroll to position [0, 0]
click at [1068, 260] on div "HIPAA Training for Members" at bounding box center [1203, 264] width 209 height 17
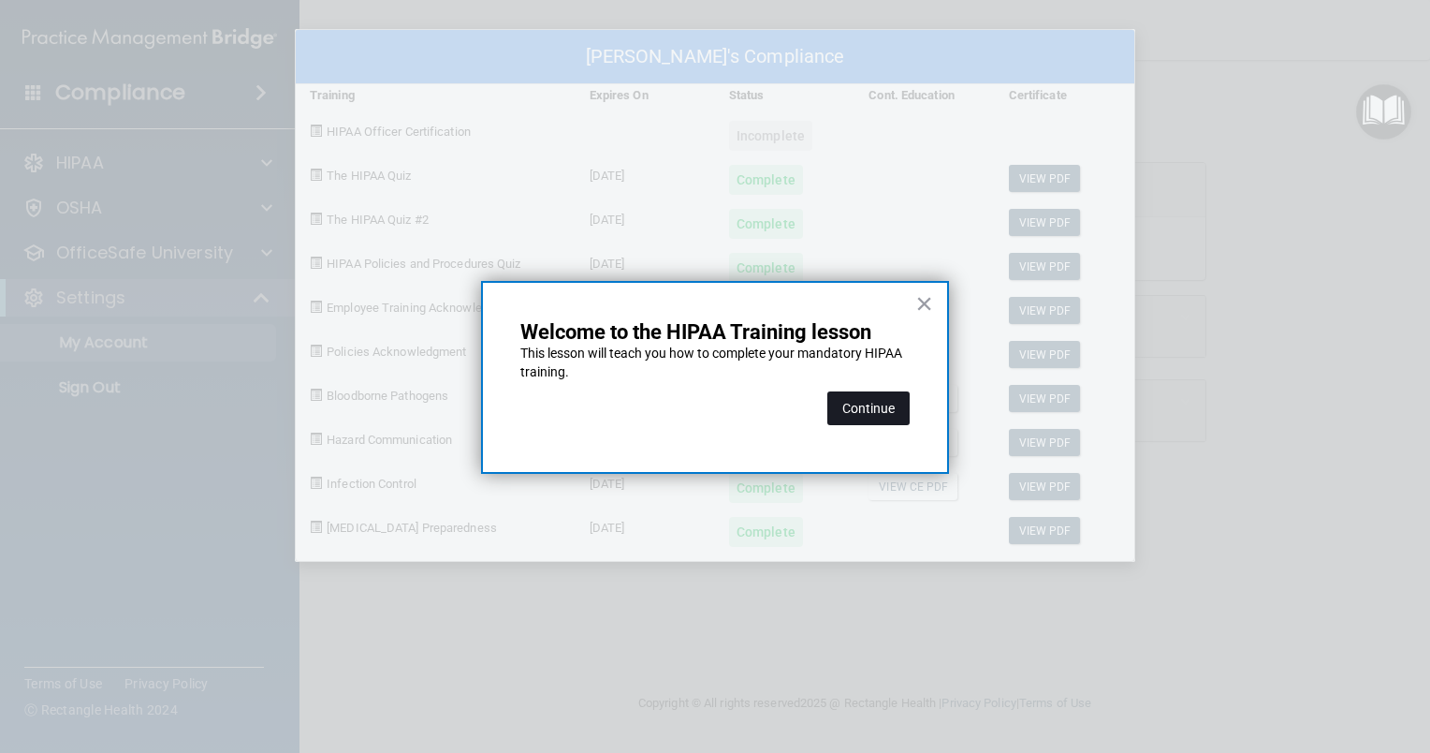
click at [867, 402] on button "Continue" at bounding box center [868, 408] width 82 height 34
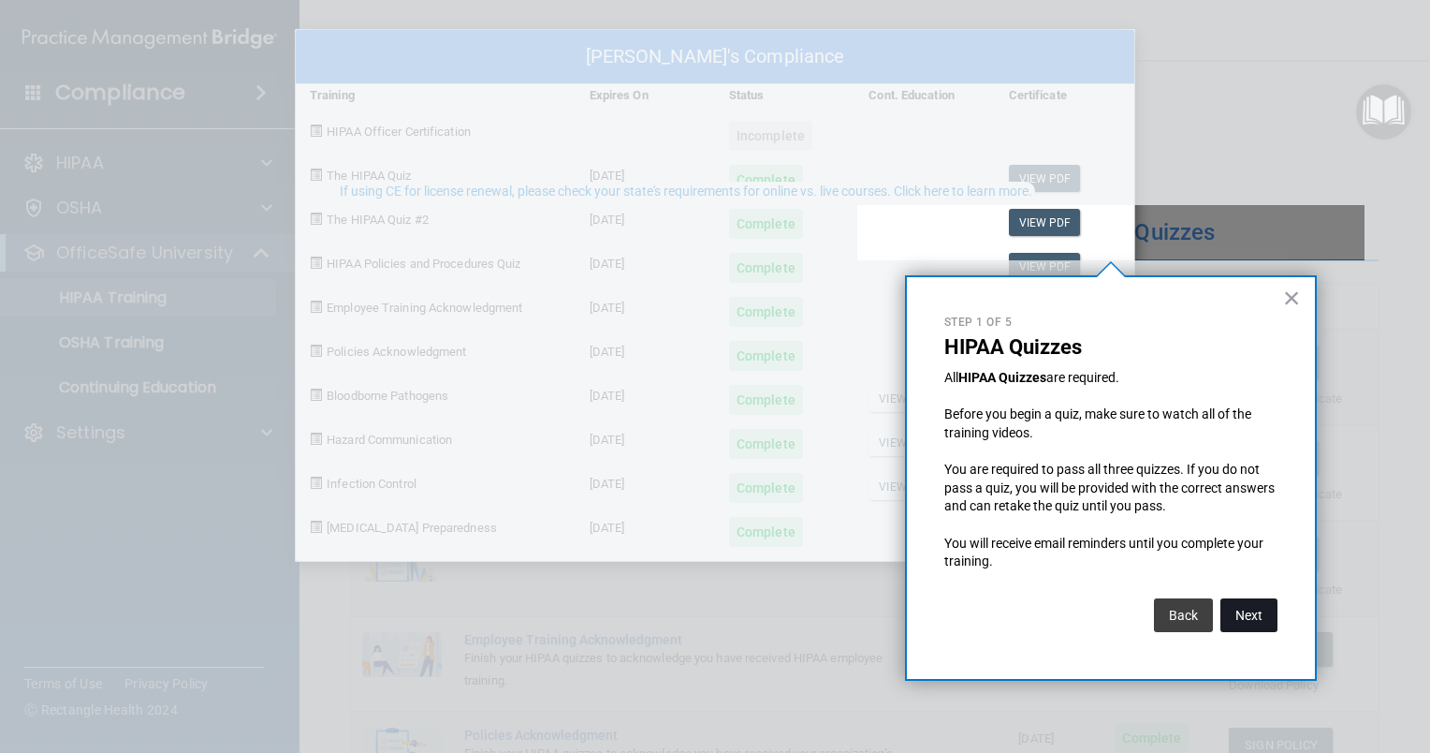
click at [1068, 612] on button "Next" at bounding box center [1249, 615] width 57 height 34
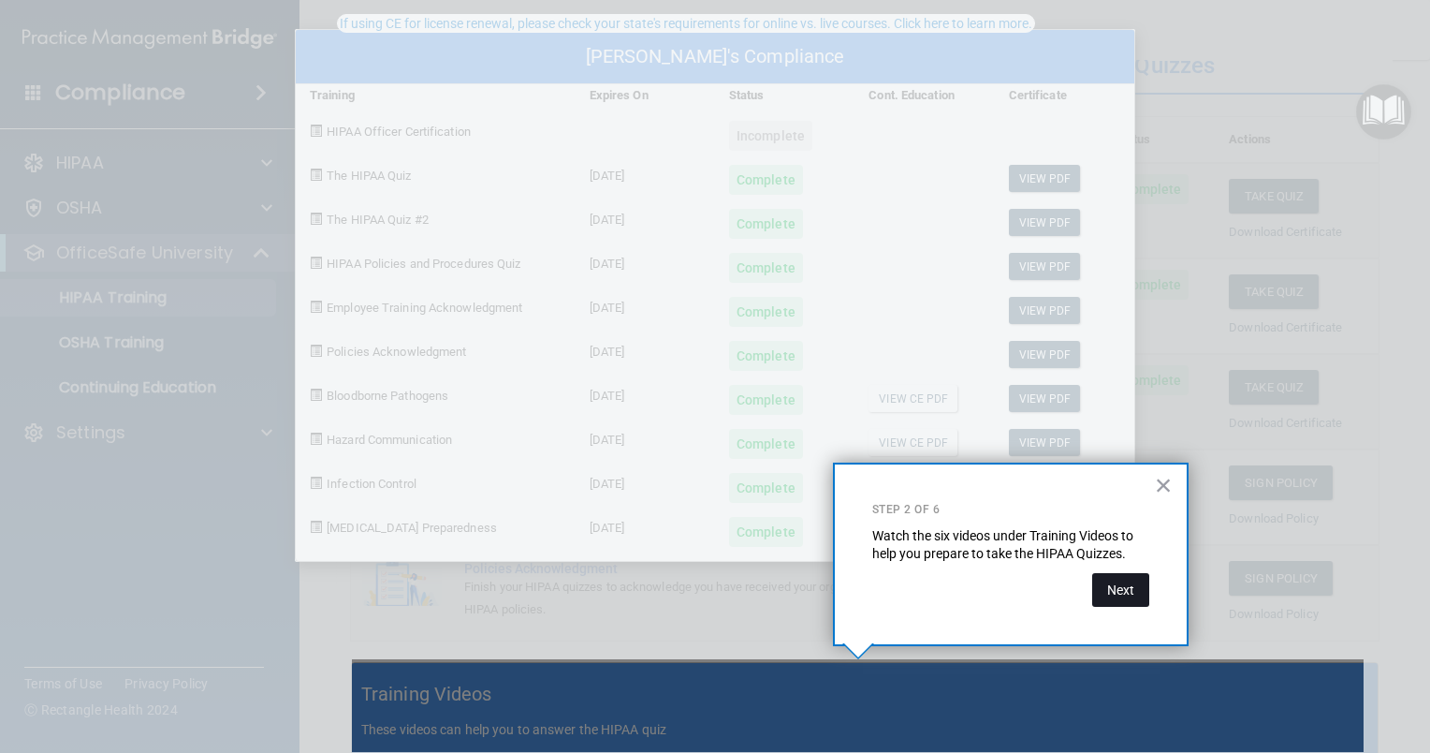
click at [1068, 592] on button "Next" at bounding box center [1120, 590] width 57 height 34
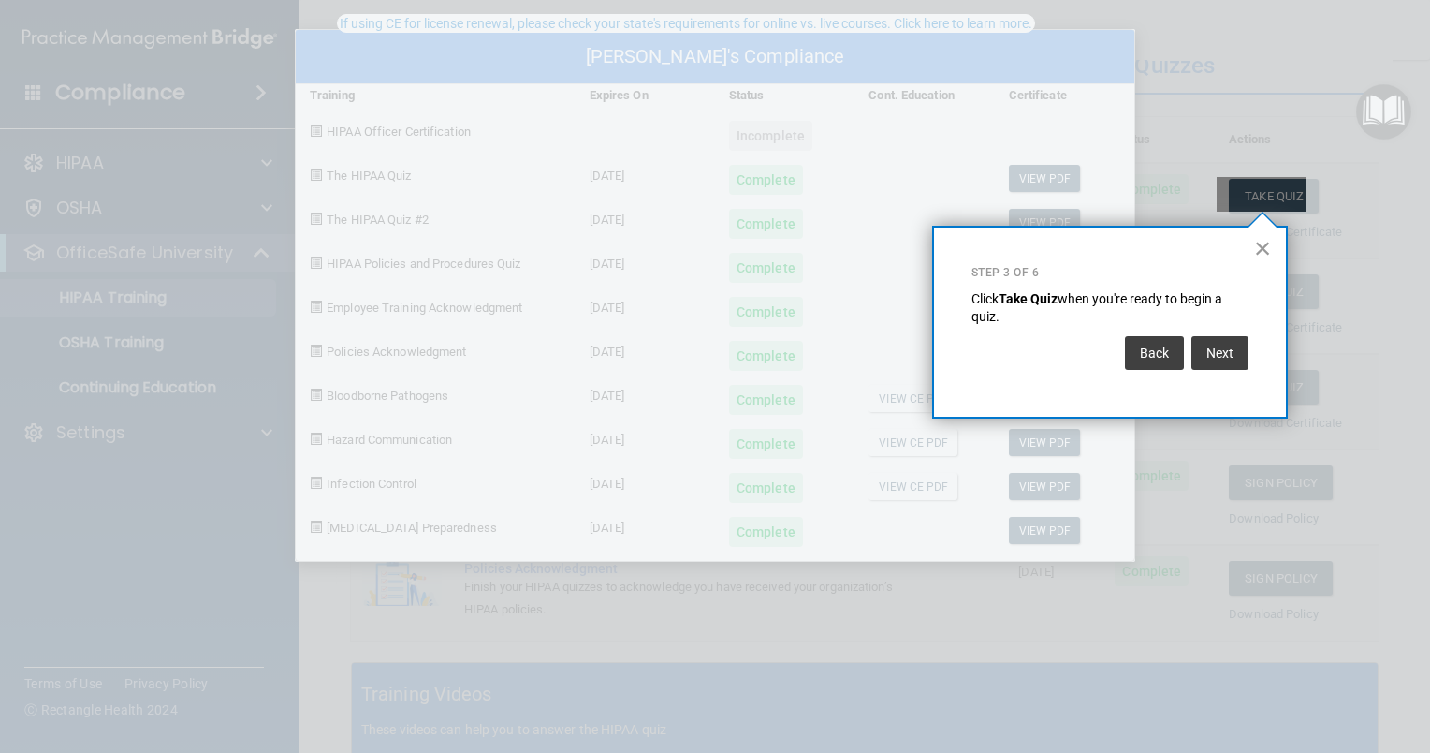
click at [1068, 254] on button "×" at bounding box center [1263, 248] width 18 height 30
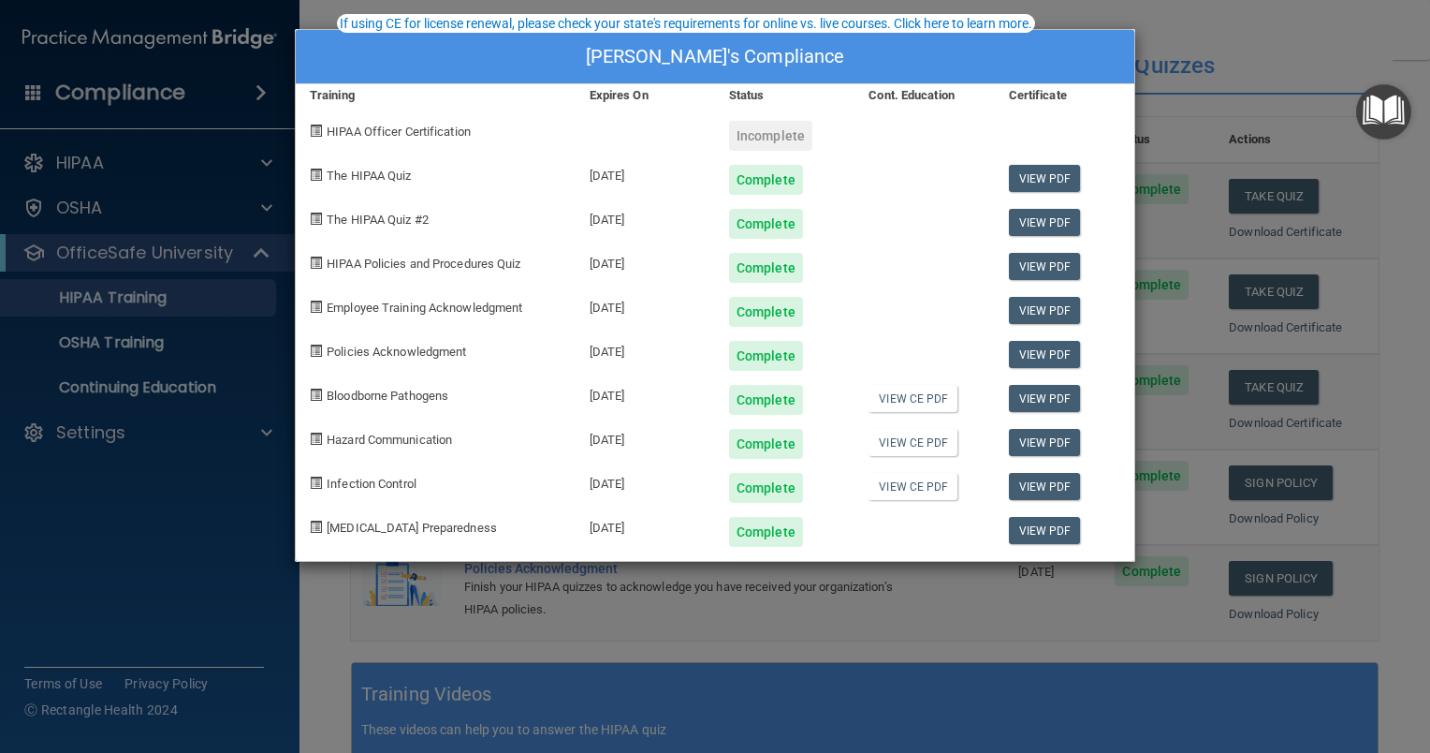
click at [1068, 118] on div "Sherry Cyrus's Compliance Training Expires On Status Cont. Education Certificat…" at bounding box center [715, 376] width 1430 height 753
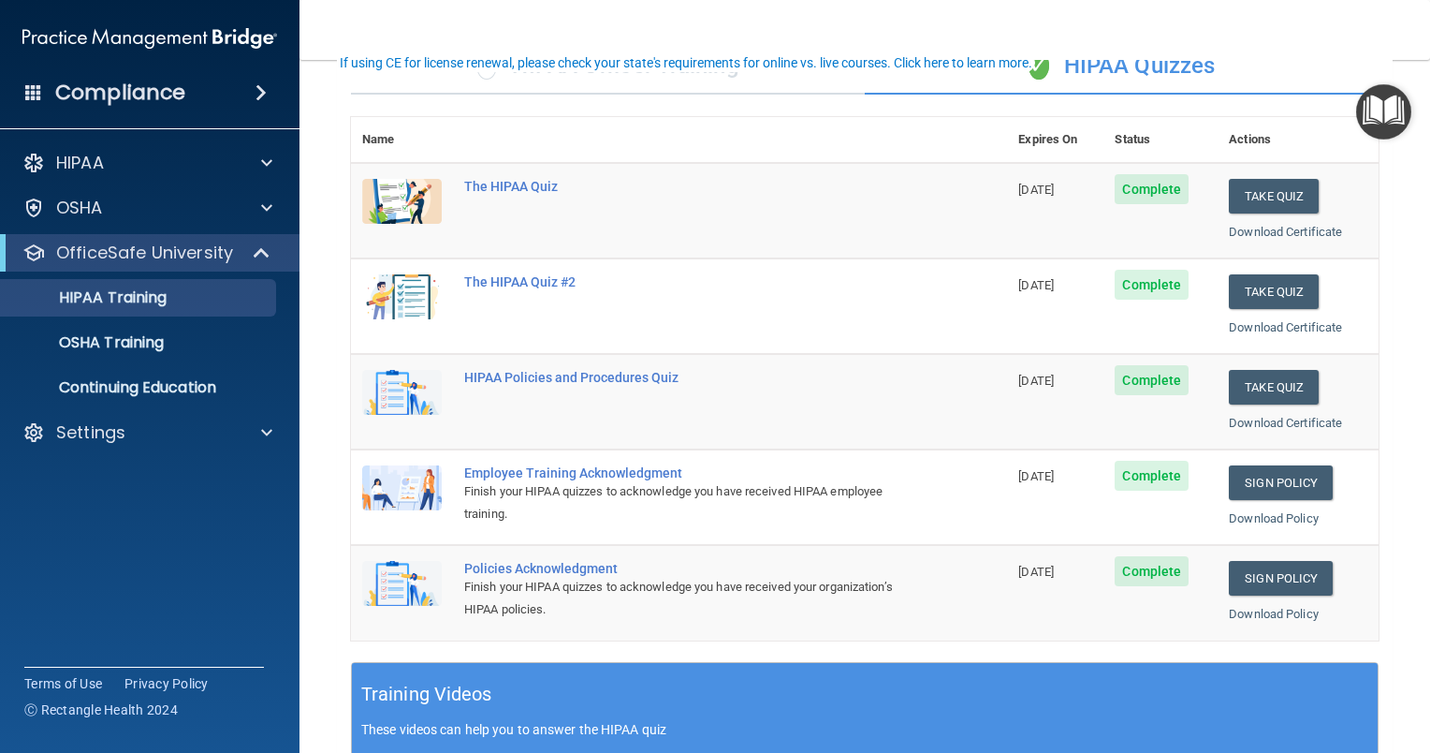
scroll to position [0, 0]
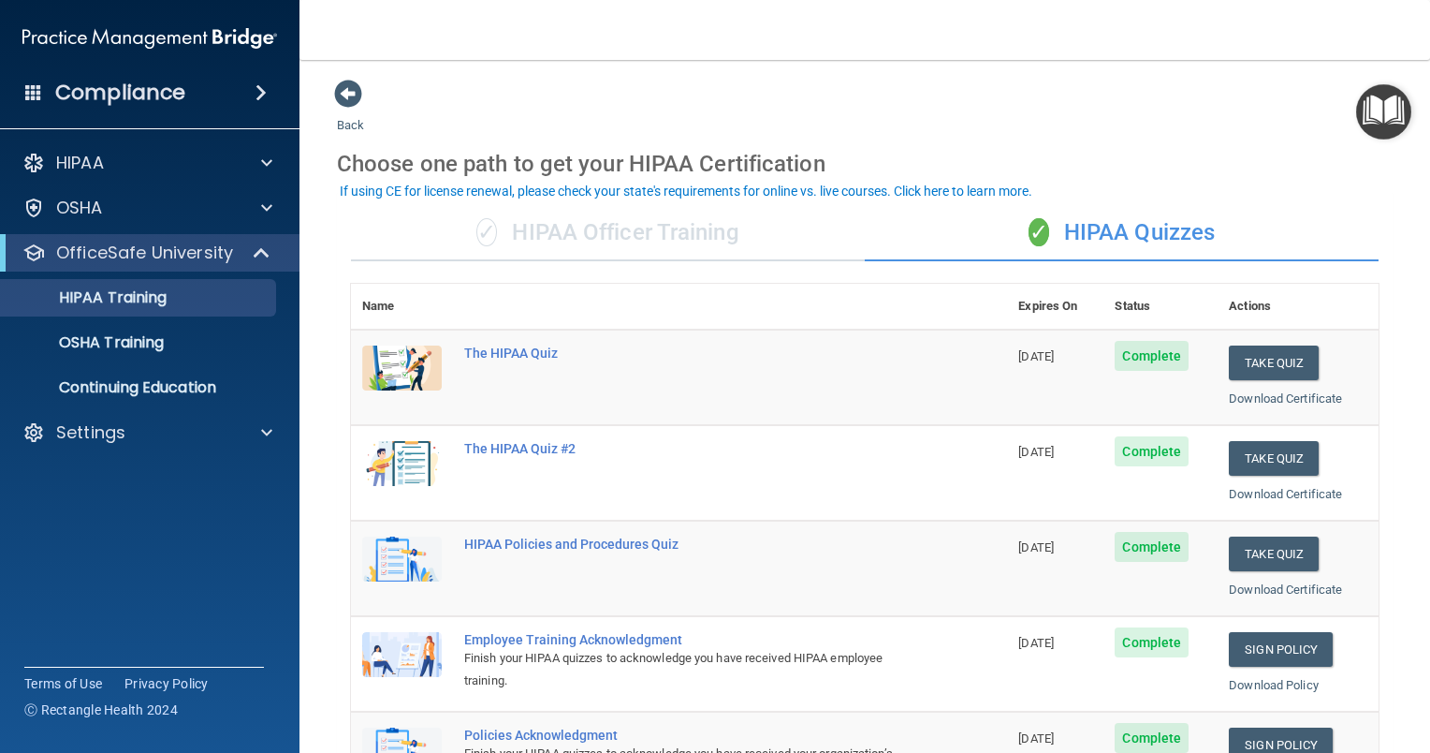
click at [1068, 234] on div "✓ HIPAA Quizzes" at bounding box center [1122, 233] width 514 height 56
click at [618, 226] on div "✓ HIPAA Officer Training" at bounding box center [608, 233] width 514 height 56
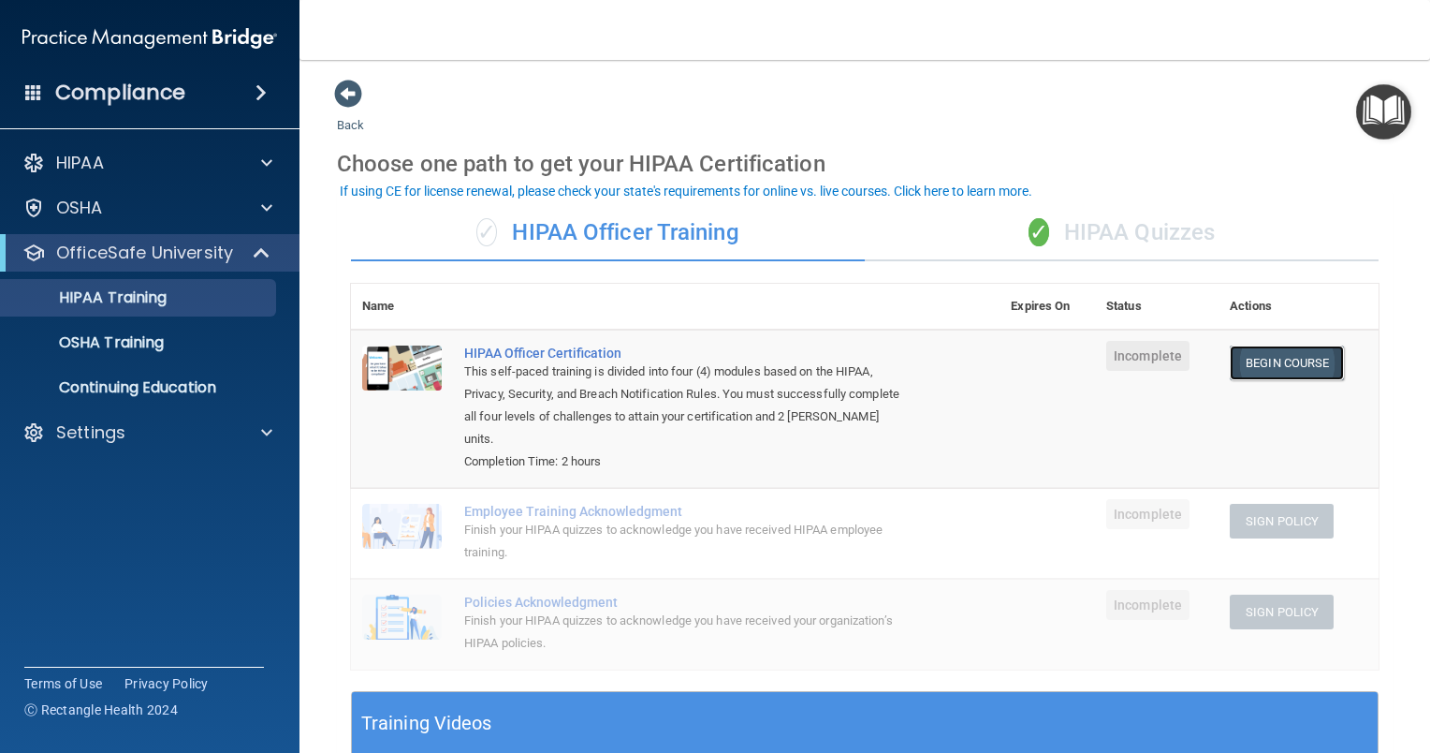
click at [1068, 363] on link "Begin Course" at bounding box center [1287, 362] width 114 height 35
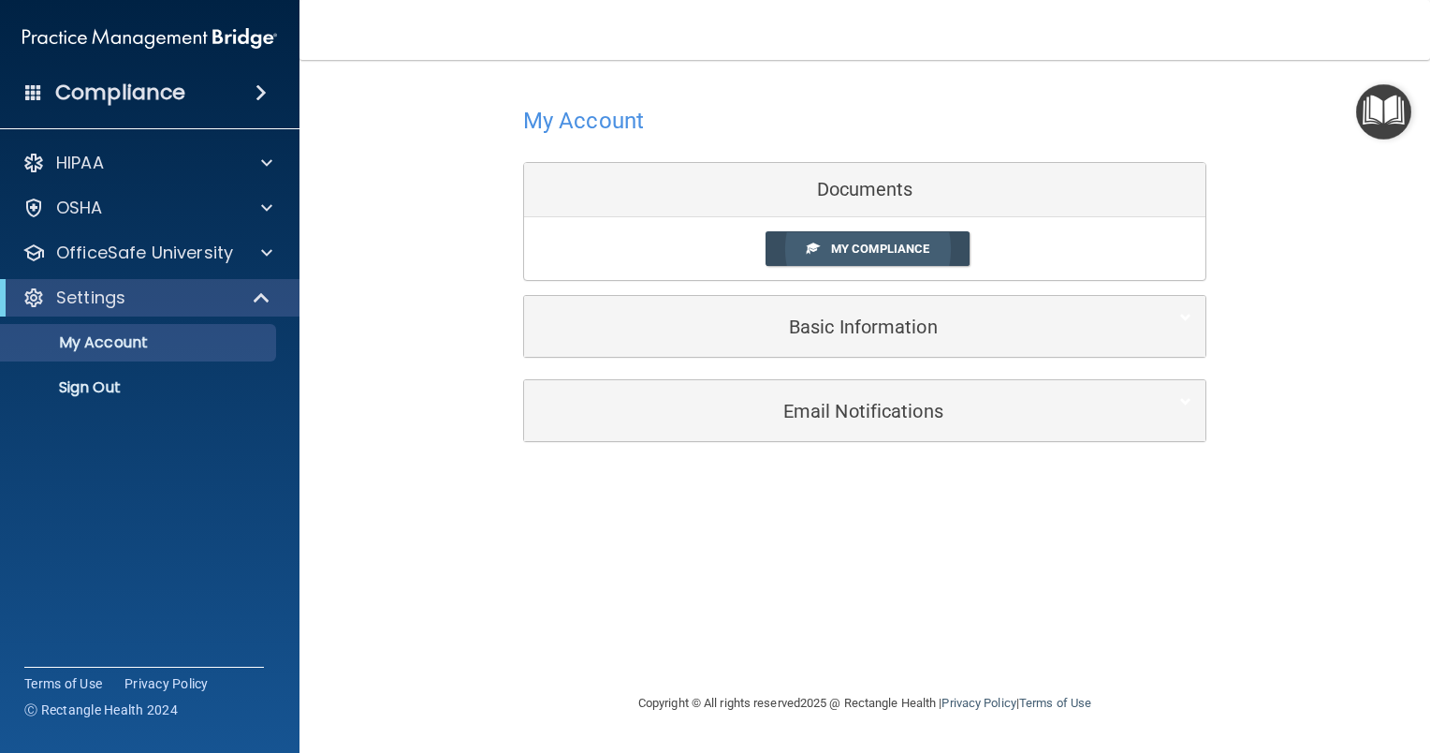
click at [854, 240] on link "My Compliance" at bounding box center [868, 248] width 205 height 35
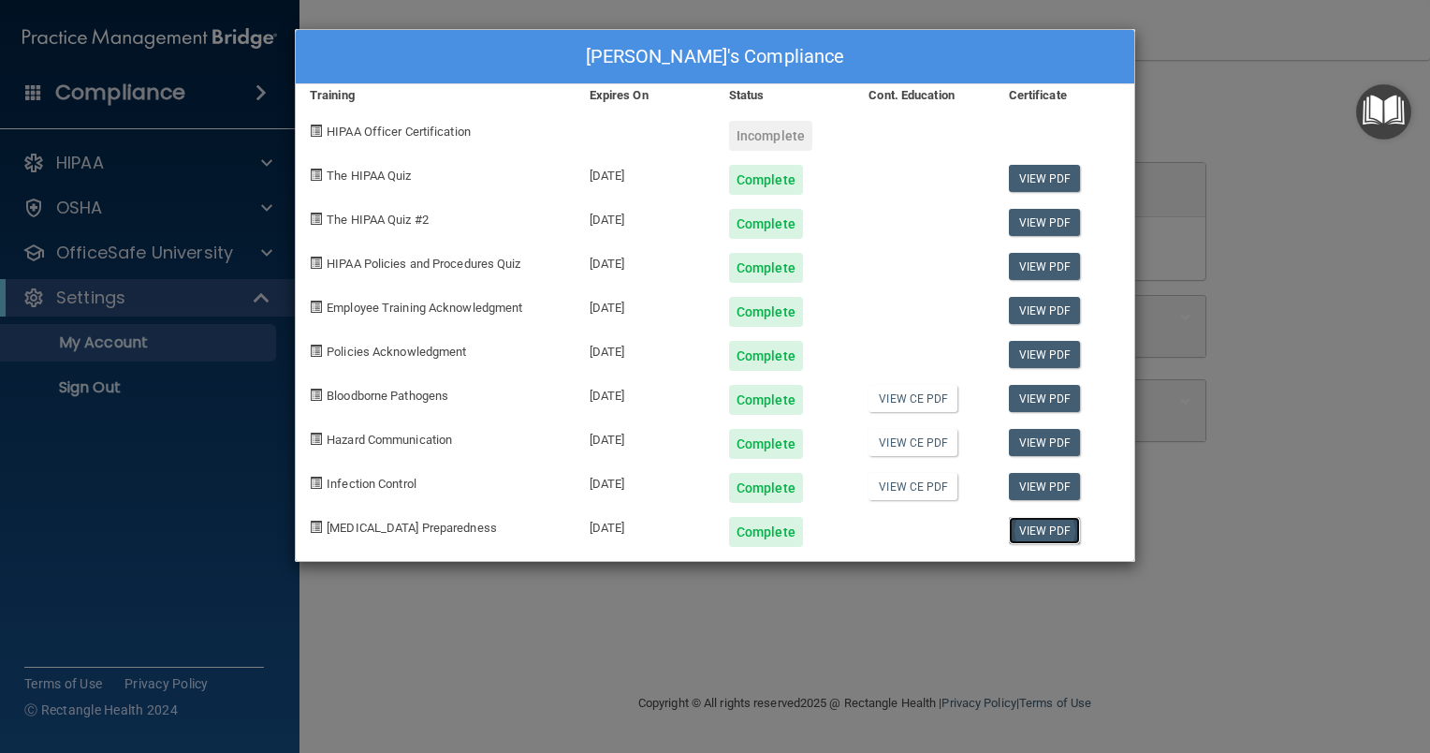
click at [1042, 531] on link "View PDF" at bounding box center [1045, 530] width 72 height 27
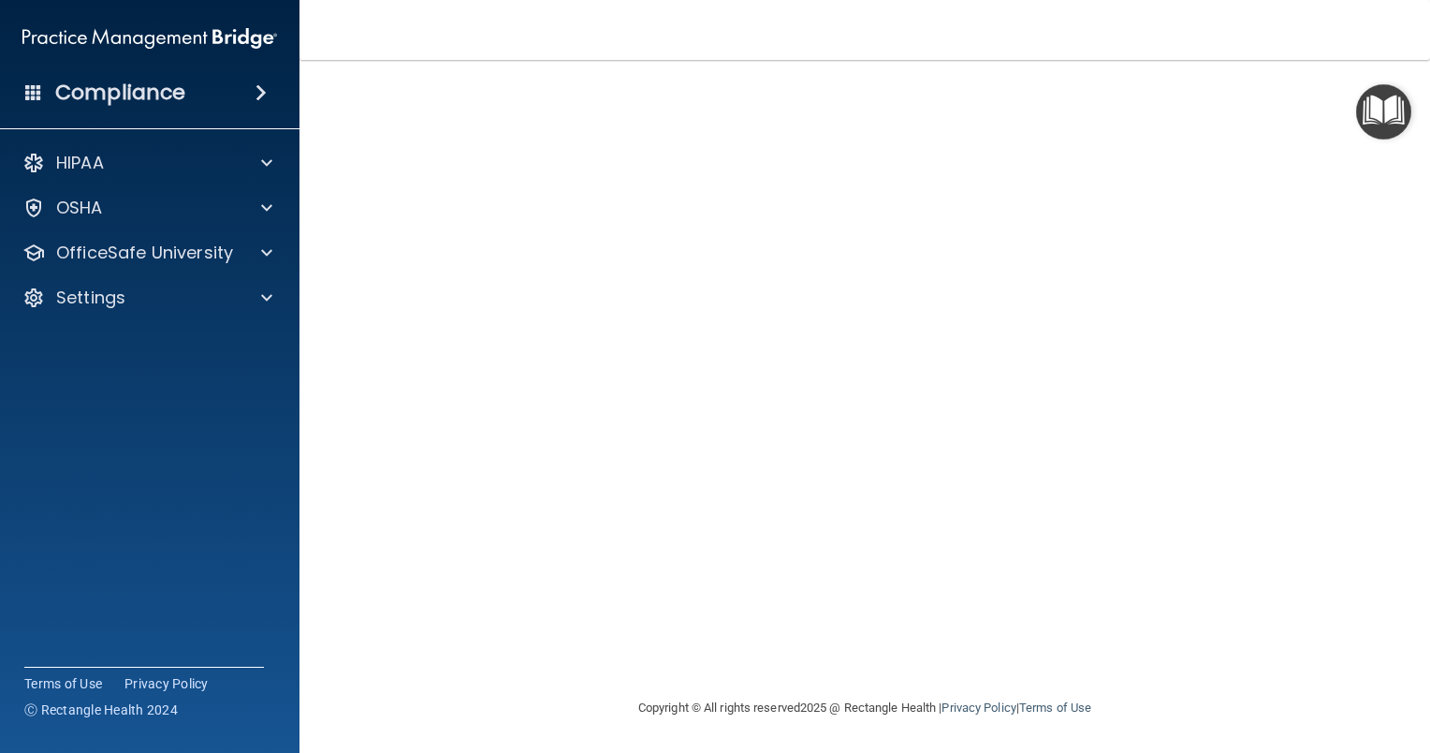
scroll to position [55, 0]
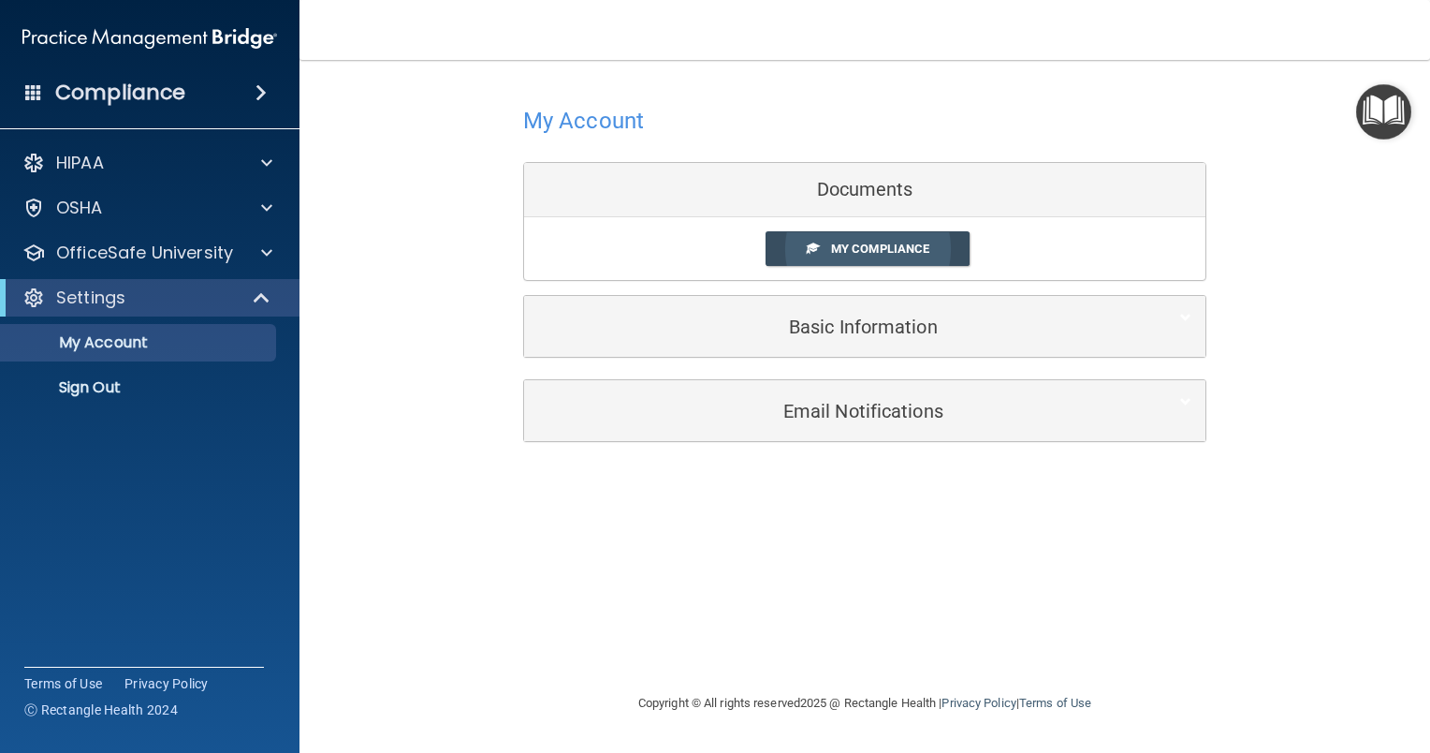
click at [880, 246] on span "My Compliance" at bounding box center [880, 248] width 98 height 14
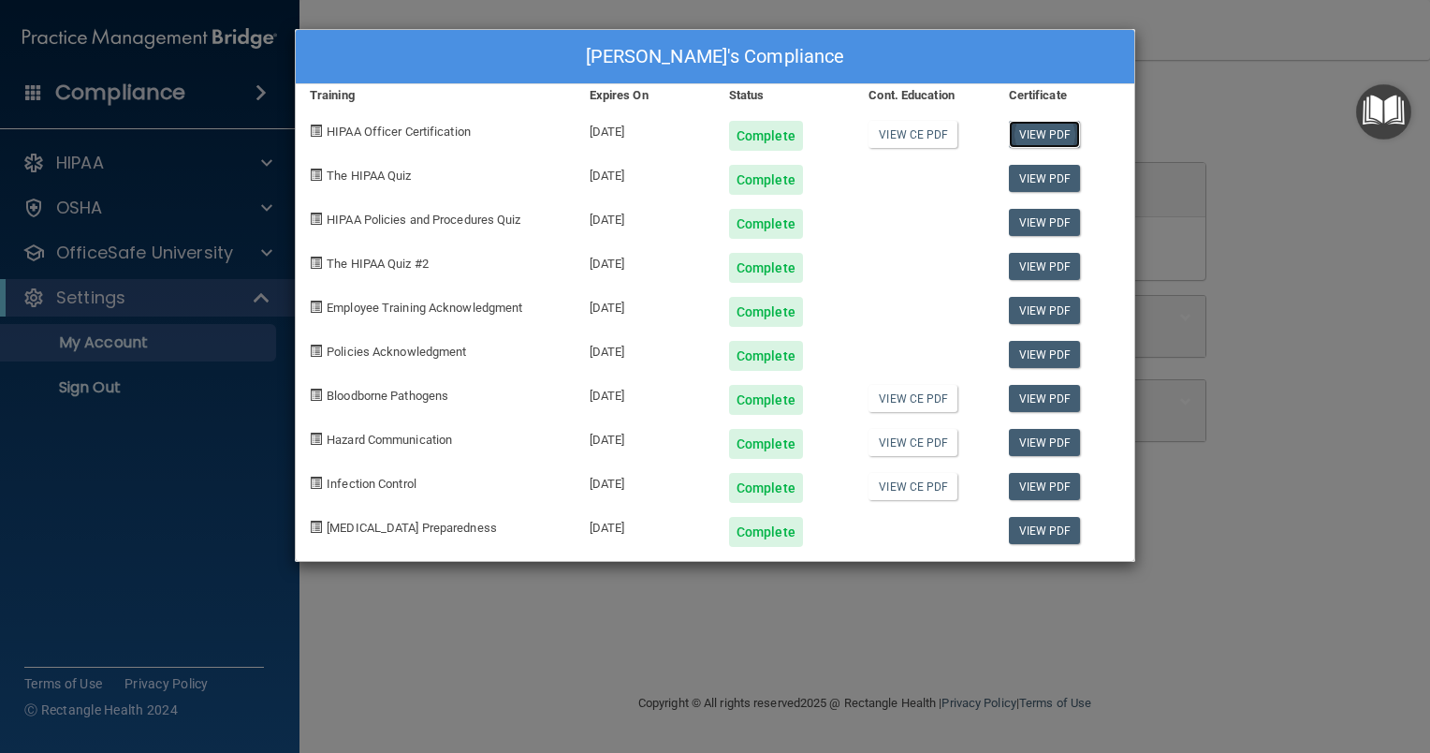
click at [1039, 124] on link "View PDF" at bounding box center [1045, 134] width 72 height 27
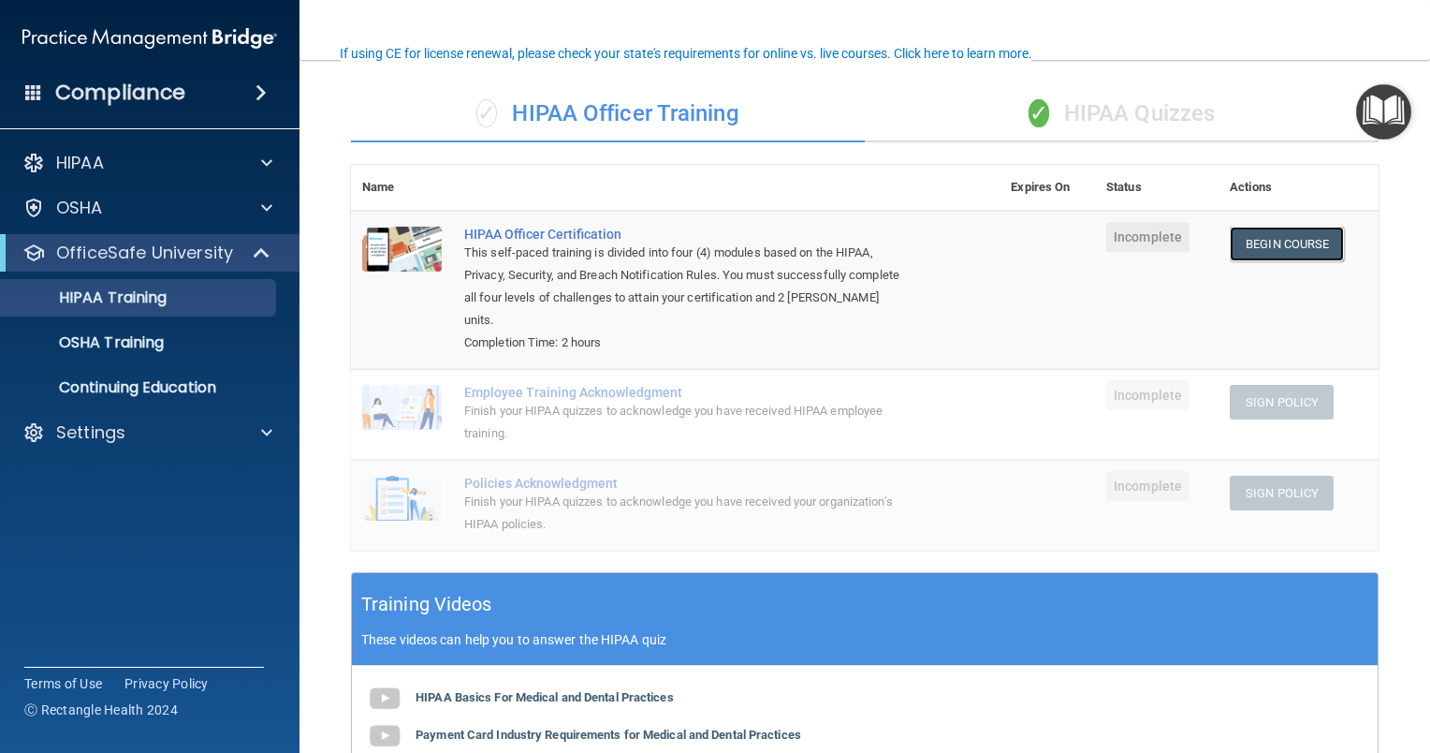
scroll to position [139, 0]
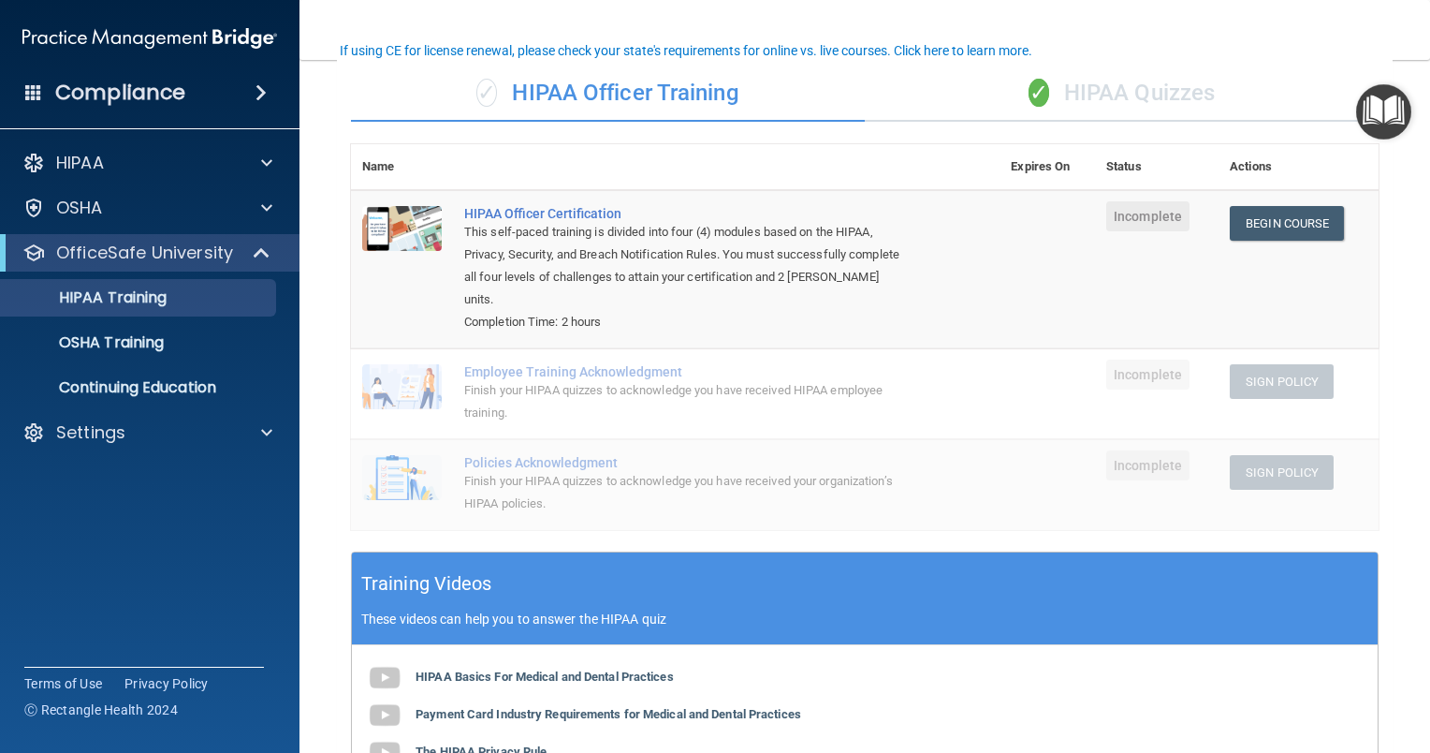
click at [525, 369] on div "Employee Training Acknowledgment" at bounding box center [685, 371] width 442 height 15
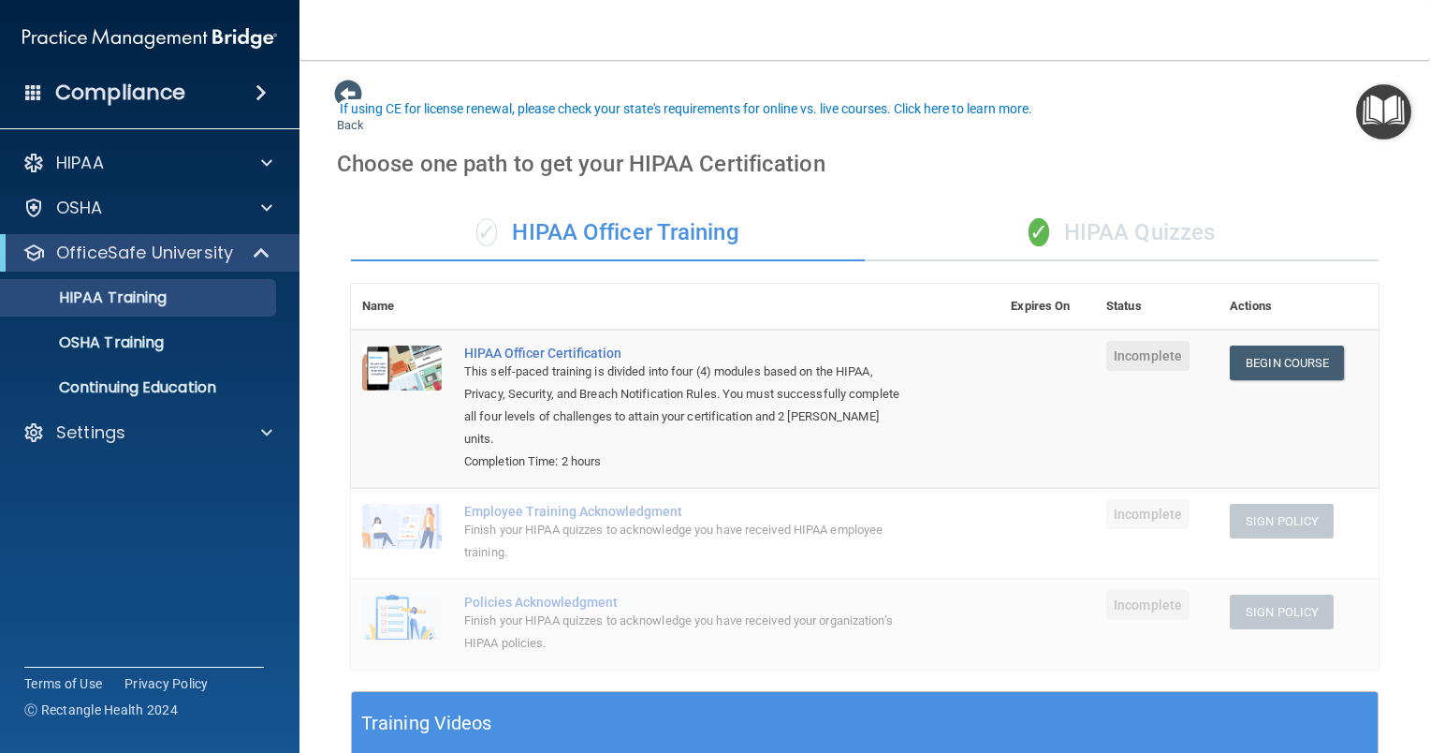
scroll to position [82, 0]
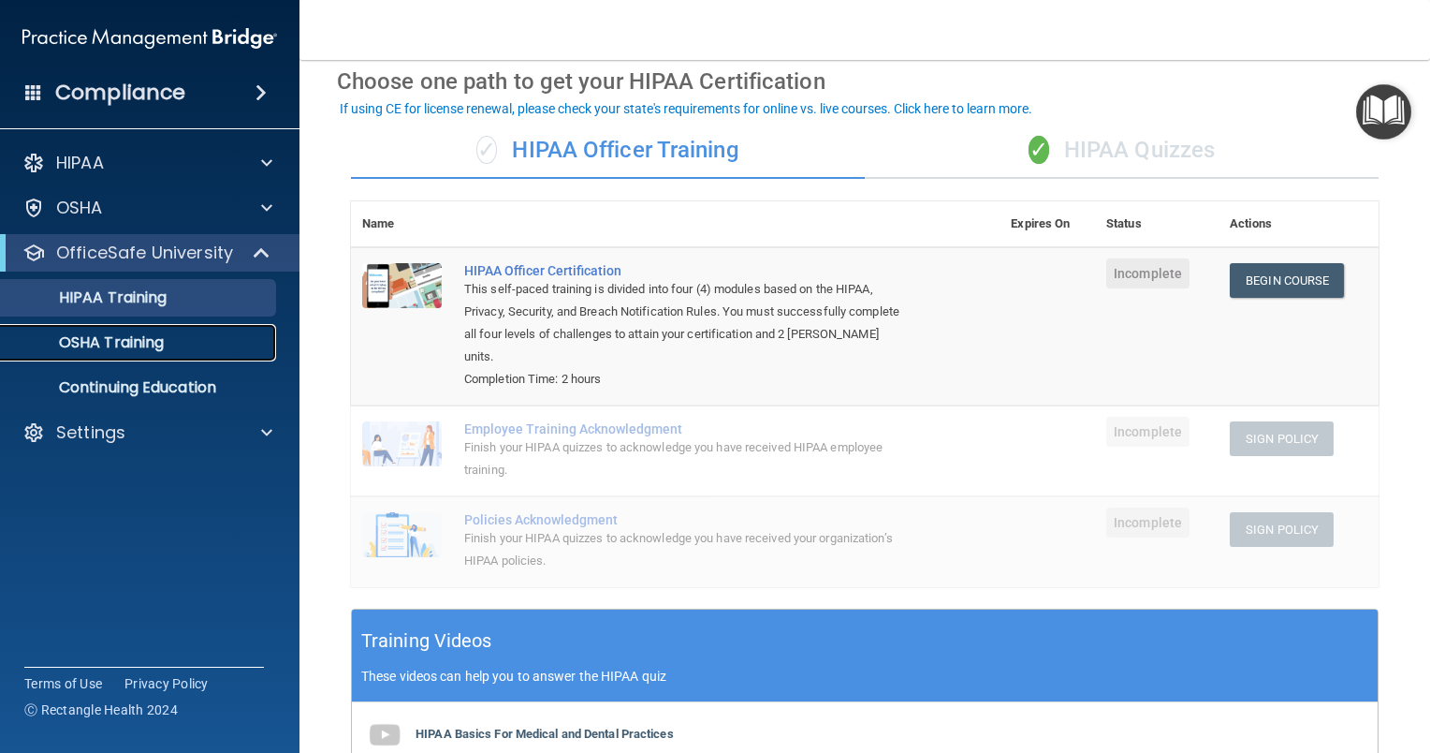
click at [102, 344] on p "OSHA Training" at bounding box center [88, 342] width 152 height 19
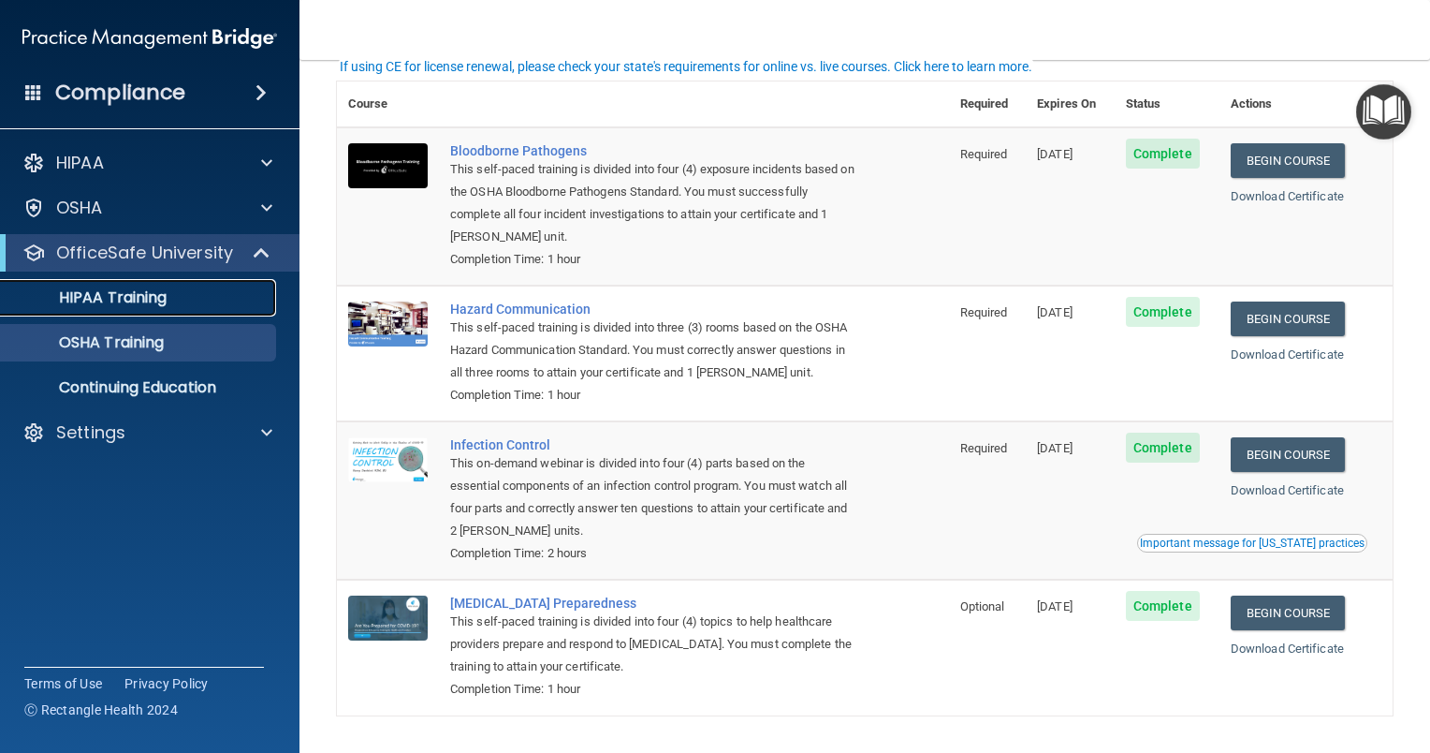
click at [127, 297] on p "HIPAA Training" at bounding box center [89, 297] width 154 height 19
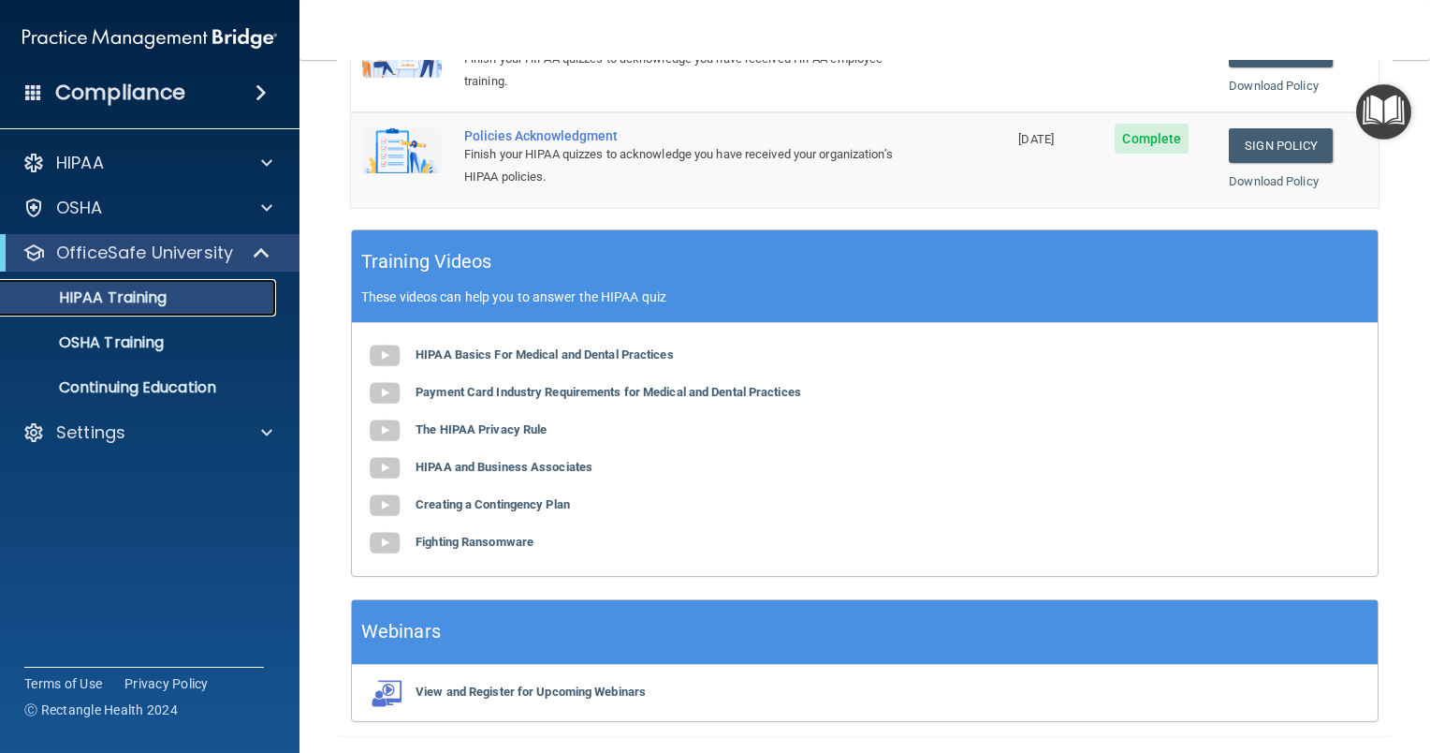
scroll to position [652, 0]
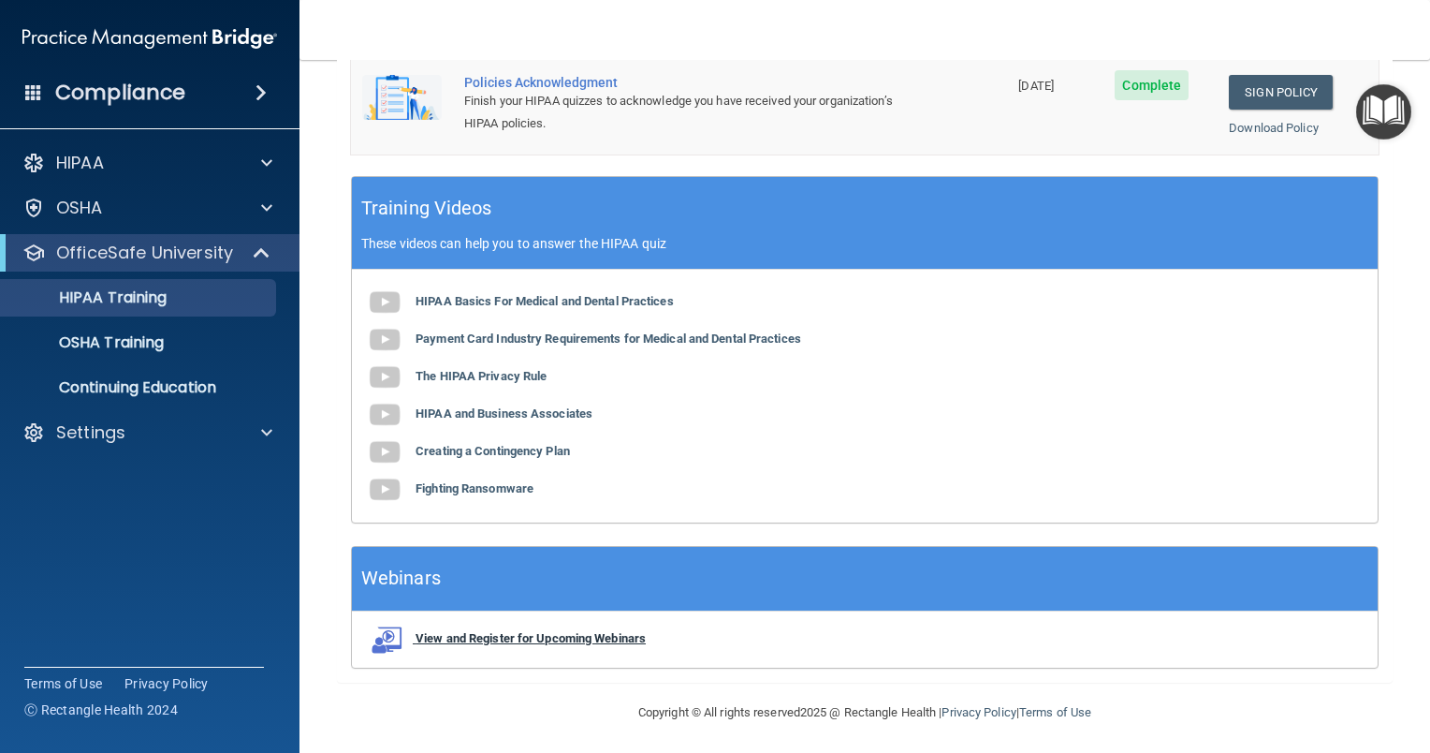
click at [506, 633] on b "View and Register for Upcoming Webinars" at bounding box center [531, 638] width 230 height 14
click at [1250, 123] on link "Download Policy" at bounding box center [1274, 128] width 90 height 14
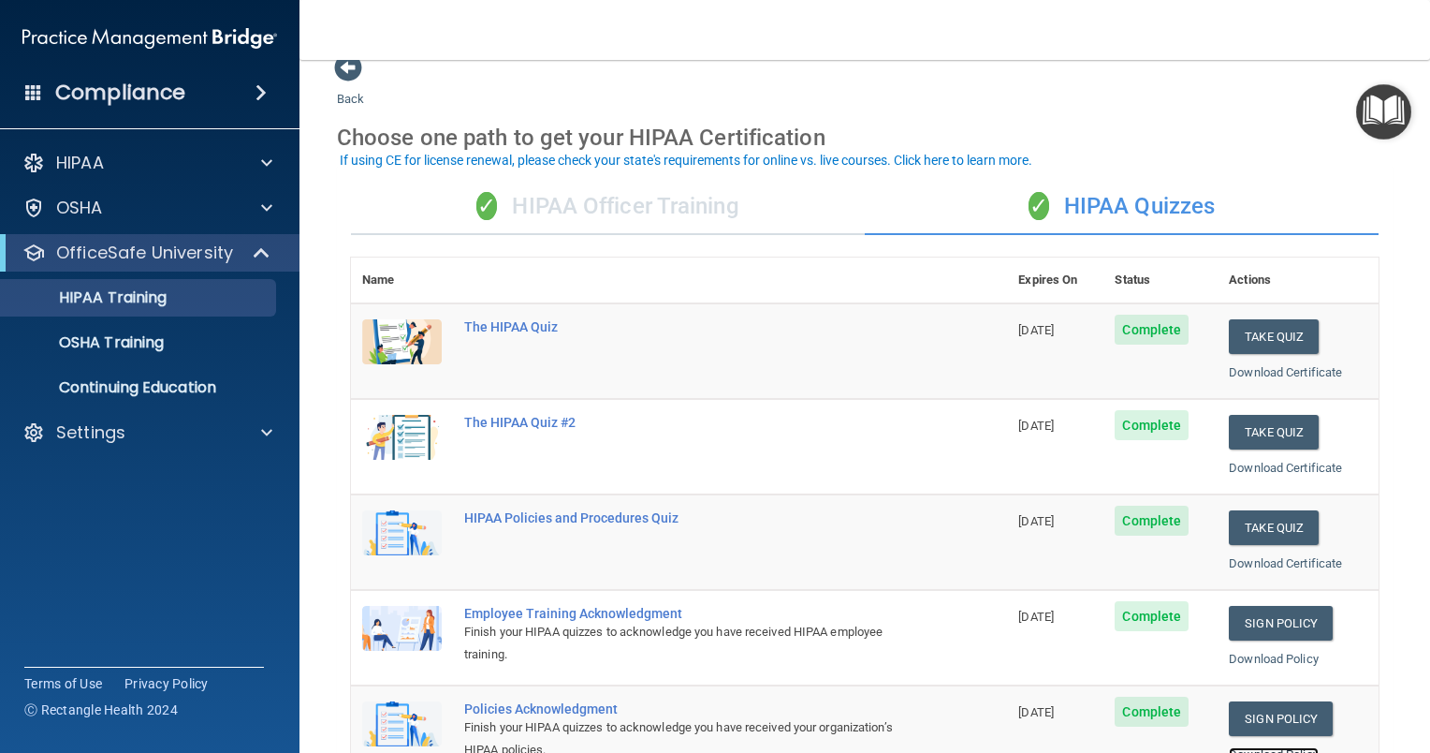
scroll to position [30, 0]
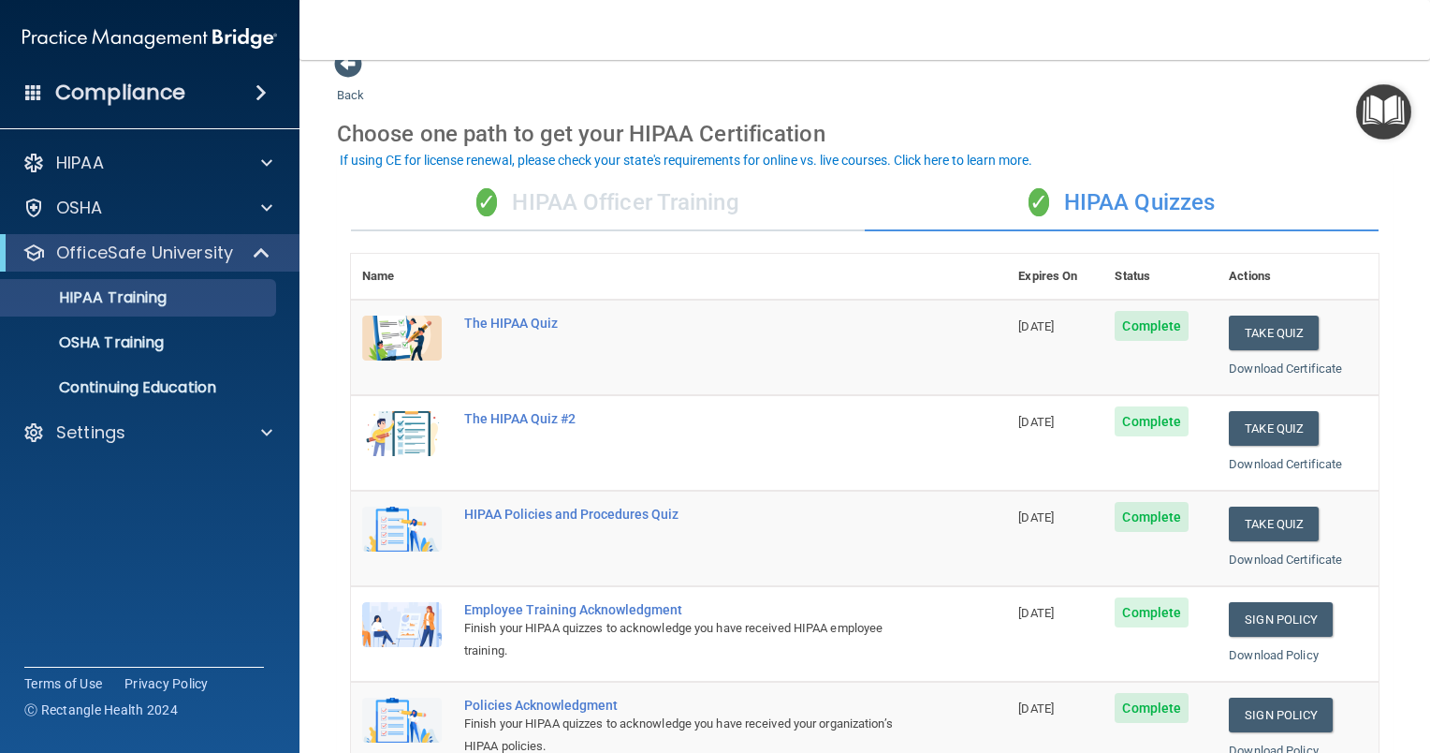
click at [993, 156] on div "If using CE for license renewal, please check your state's requirements for onl…" at bounding box center [686, 160] width 693 height 13
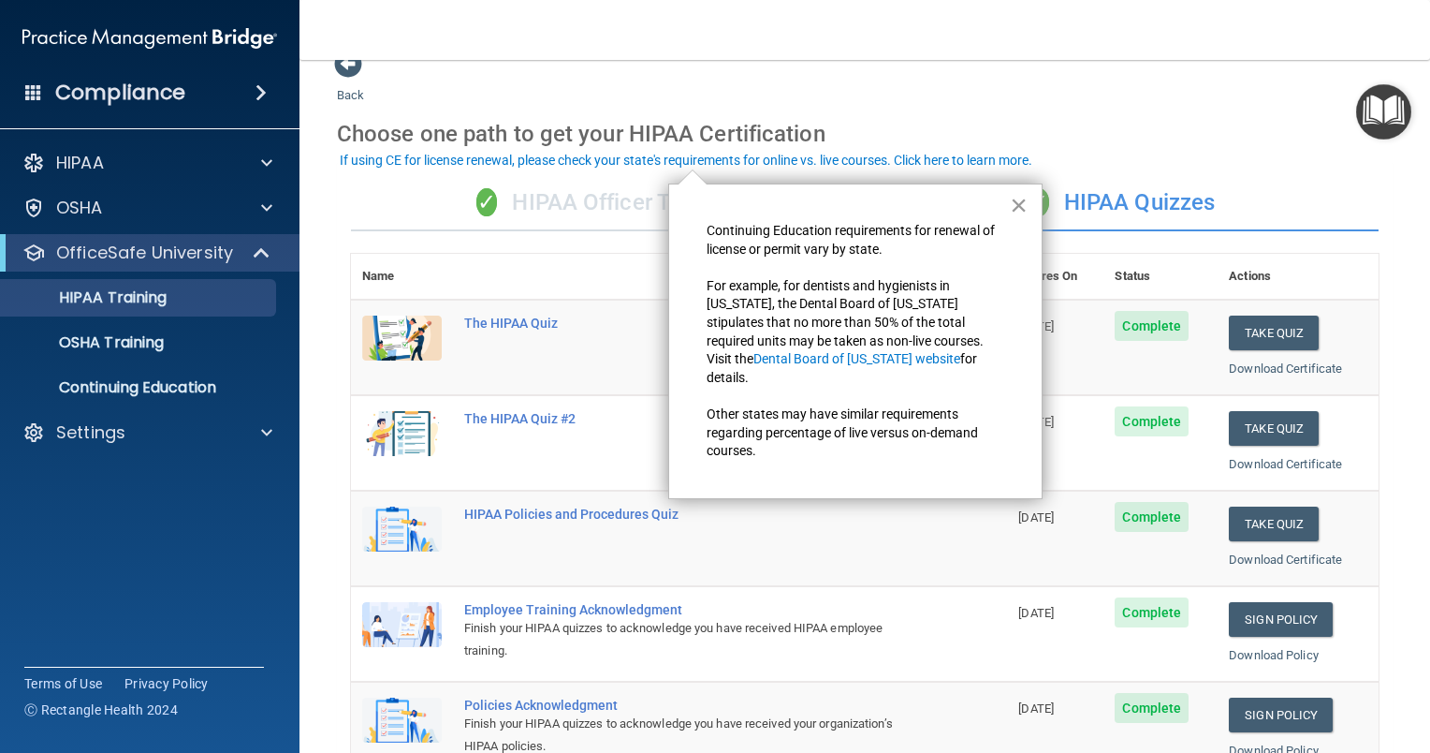
click at [1018, 197] on button "×" at bounding box center [1019, 205] width 18 height 30
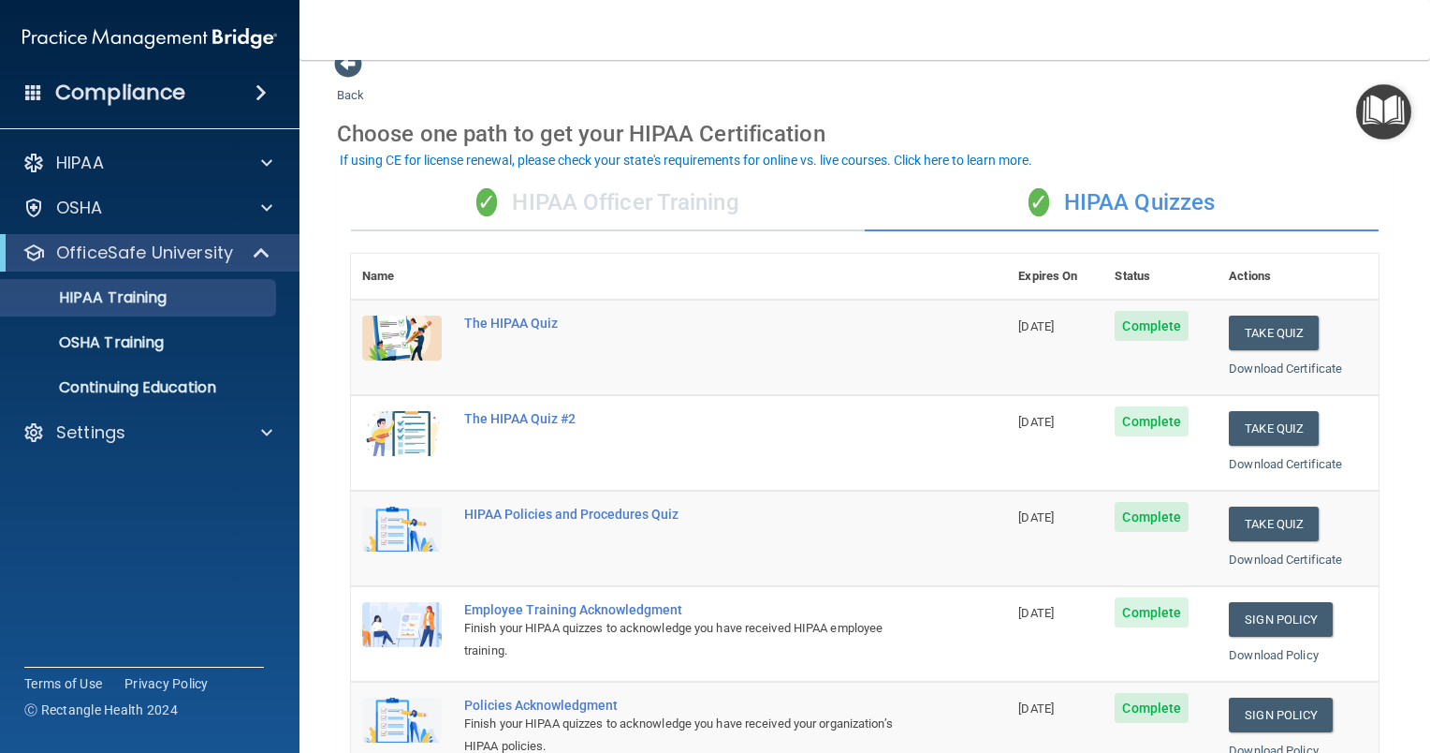
click at [730, 165] on div "If using CE for license renewal, please check your state's requirements for onl…" at bounding box center [686, 160] width 693 height 13
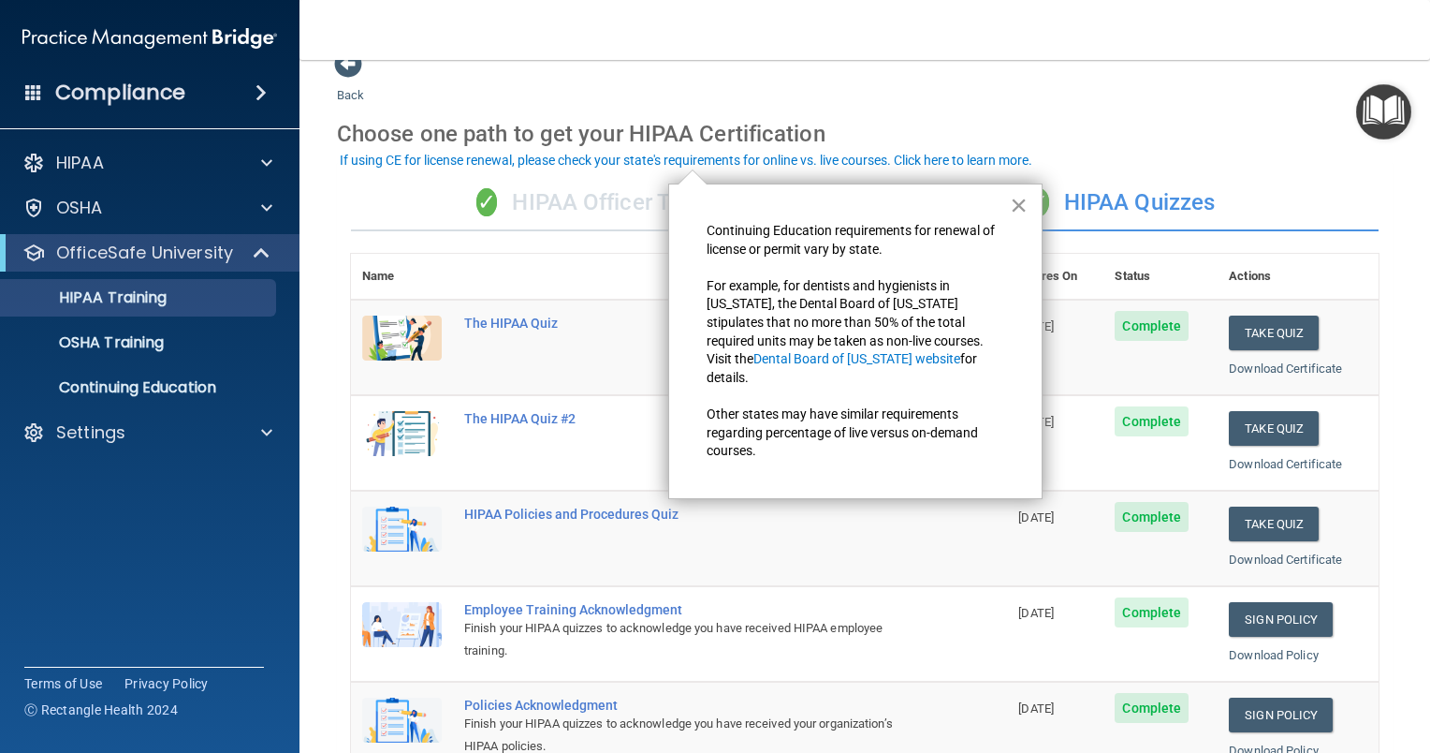
click at [1026, 200] on button "×" at bounding box center [1019, 205] width 18 height 30
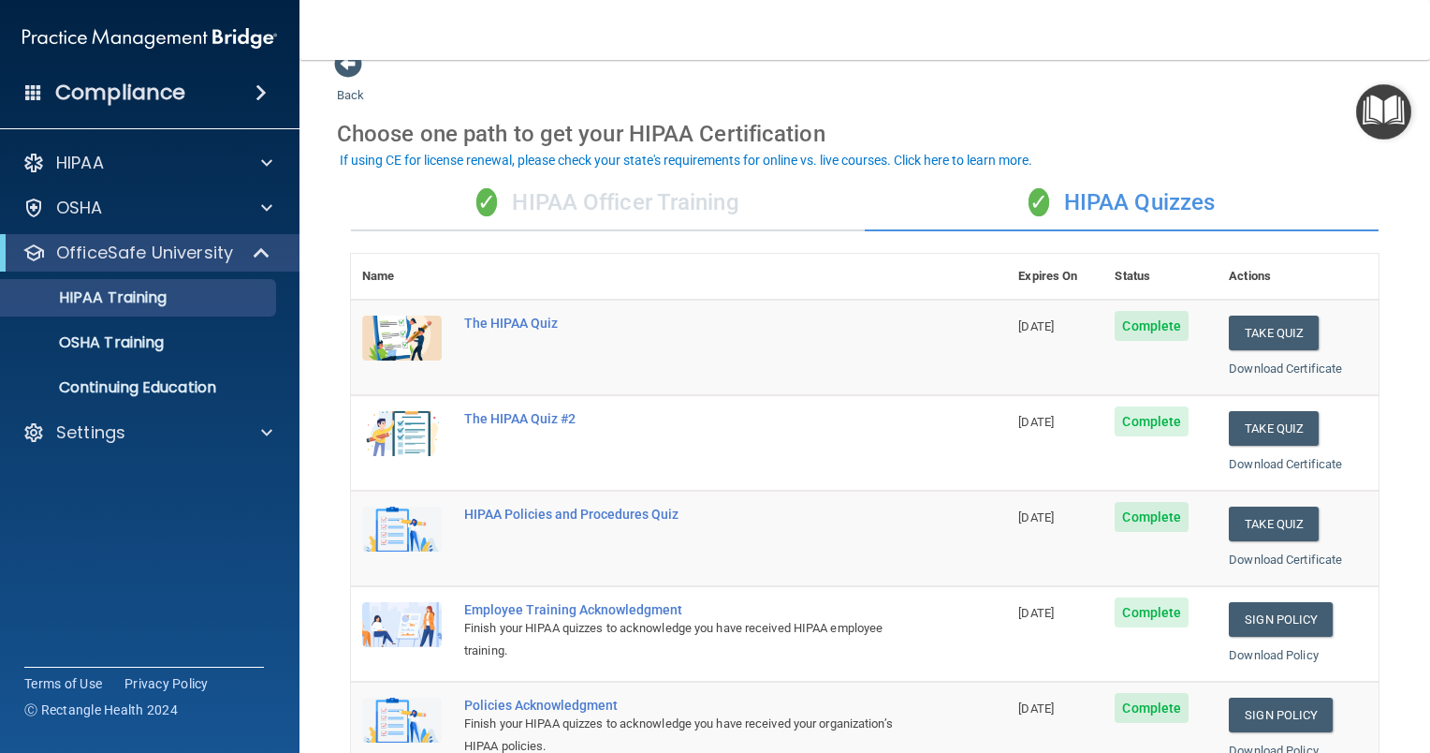
click at [584, 197] on div "✓ HIPAA Officer Training" at bounding box center [608, 203] width 514 height 56
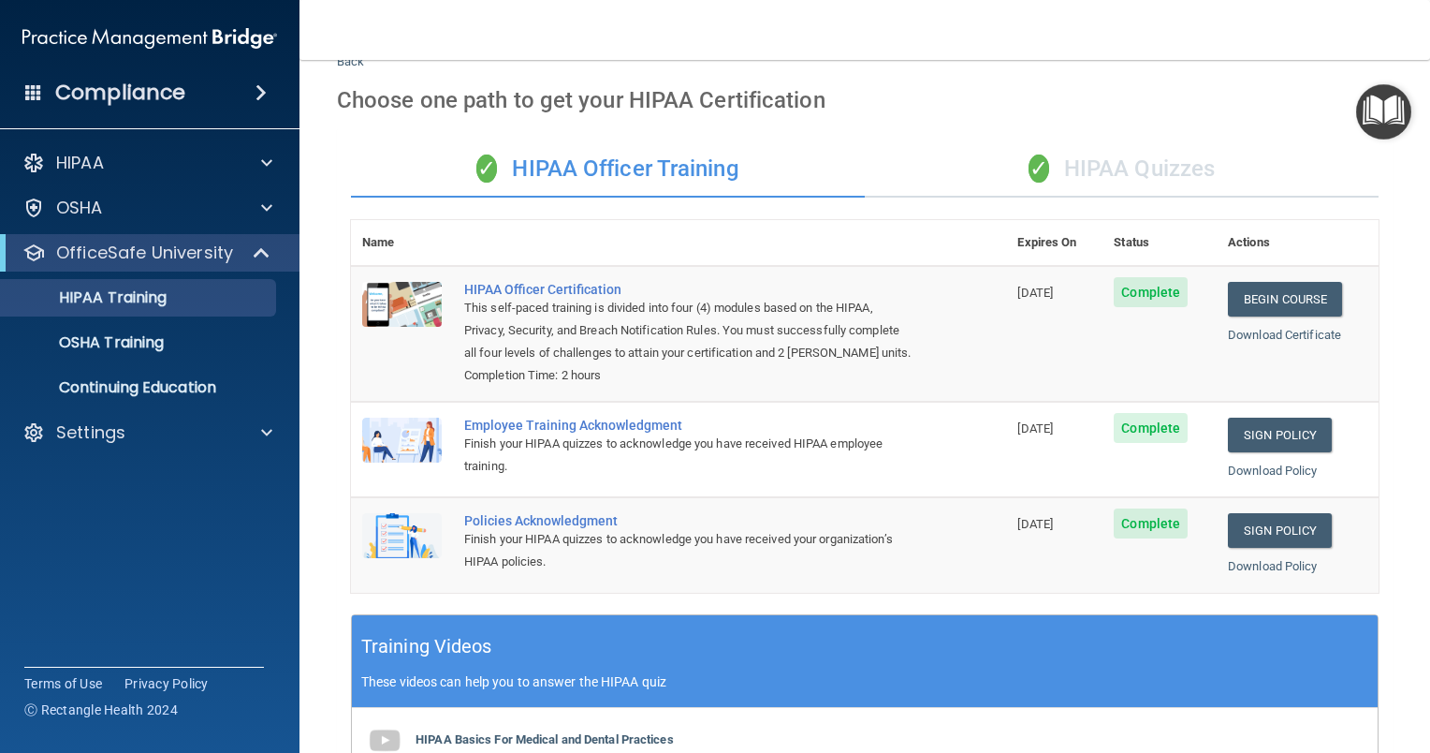
scroll to position [0, 0]
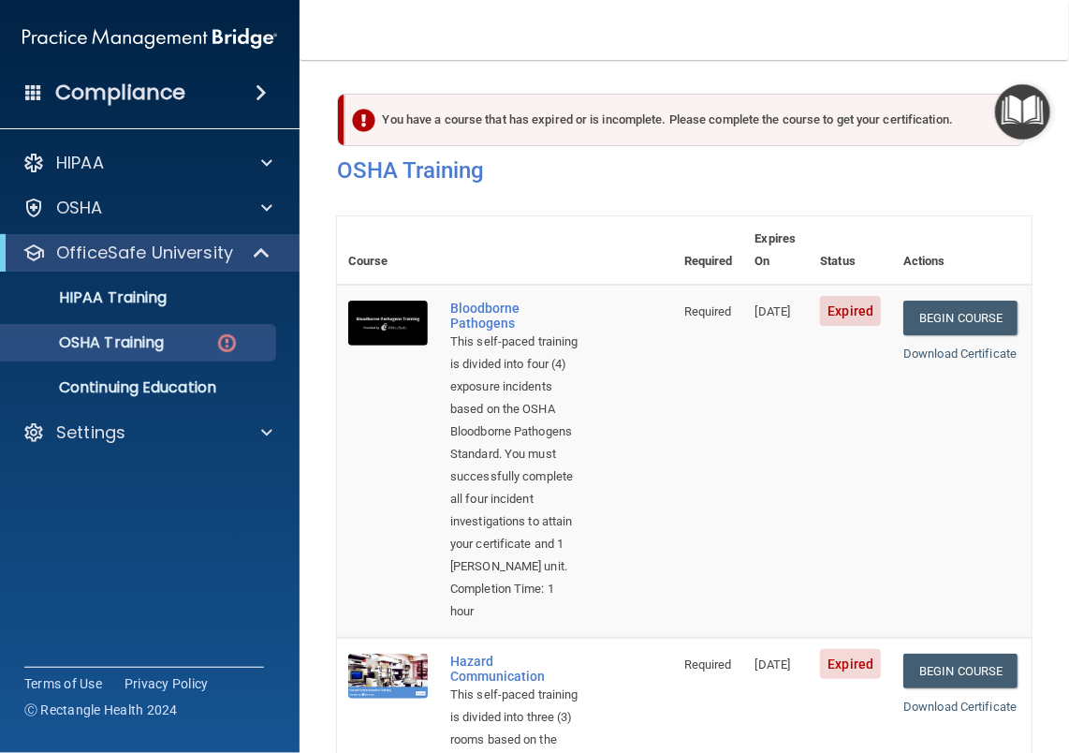
scroll to position [885, 0]
